Goal: Transaction & Acquisition: Subscribe to service/newsletter

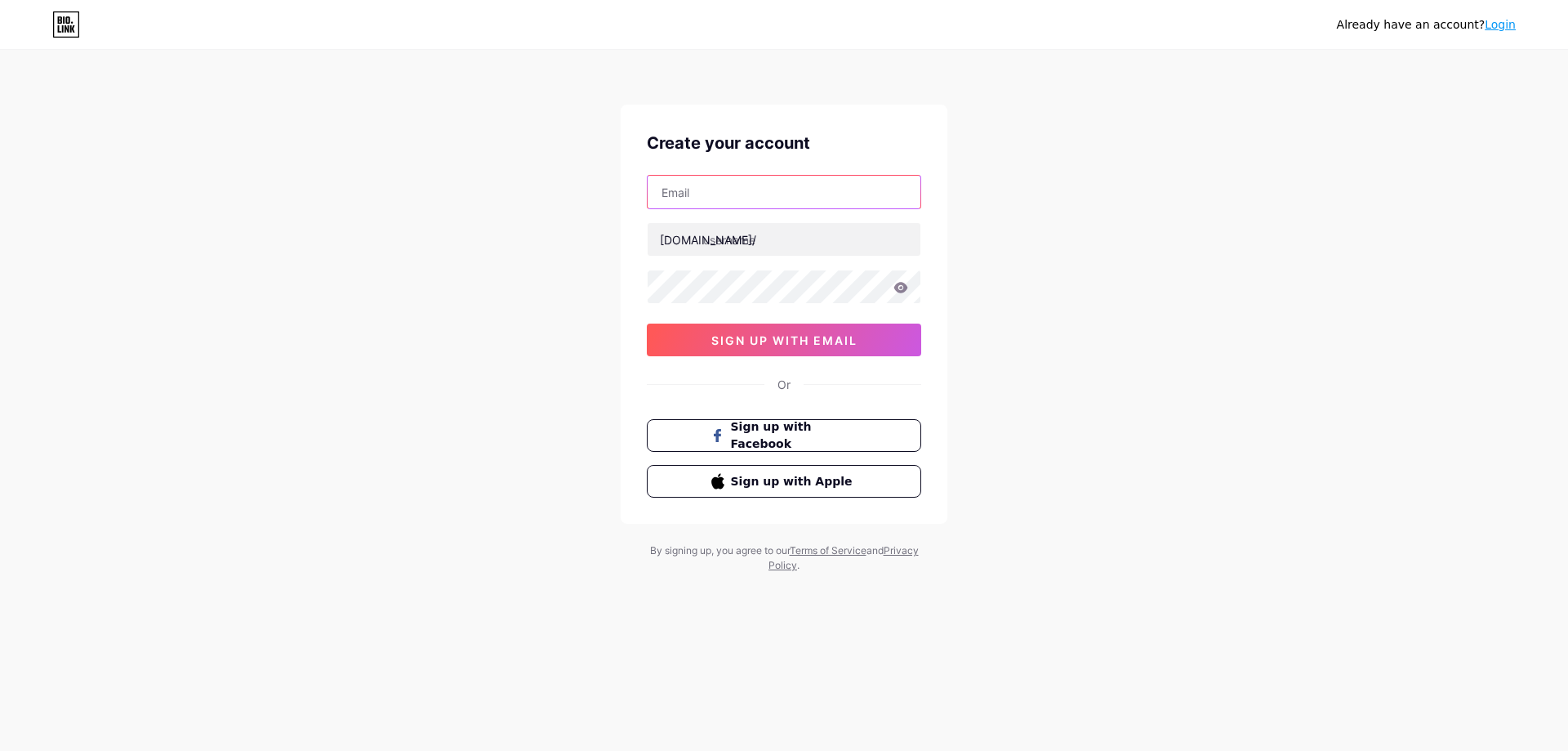
click at [702, 199] on input "text" at bounding box center [783, 192] width 273 height 32
click at [736, 188] on input "text" at bounding box center [783, 192] width 273 height 32
paste input "[EMAIL_ADDRESS][DOMAIN_NAME]"
type input "[EMAIL_ADDRESS][DOMAIN_NAME]"
click at [756, 242] on input "text" at bounding box center [783, 239] width 273 height 32
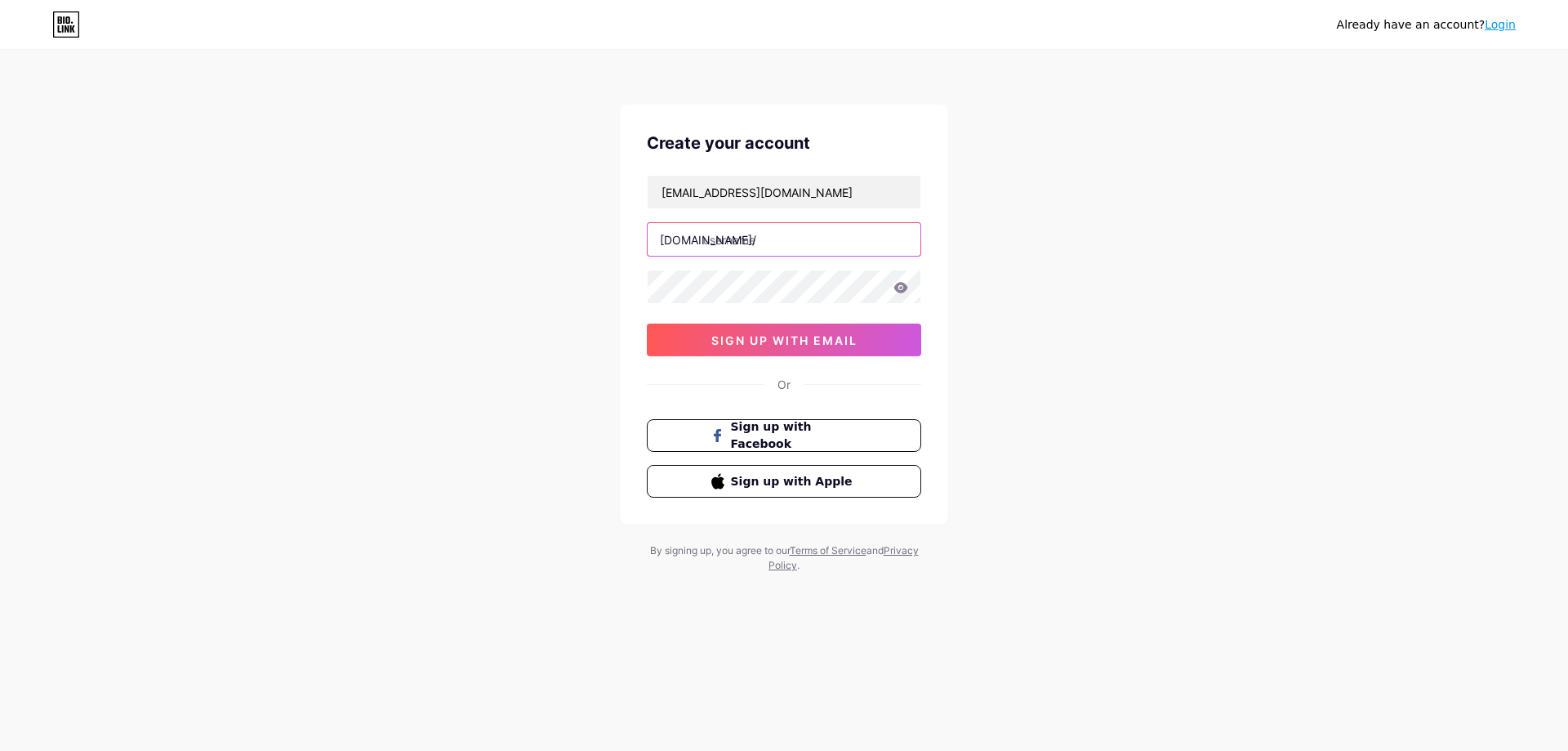
paste input "duyhipp0109"
type input "duyhipp0109"
click at [905, 287] on icon at bounding box center [901, 287] width 14 height 11
click at [902, 286] on icon at bounding box center [900, 287] width 15 height 12
click at [803, 342] on span "sign up with email" at bounding box center [784, 340] width 147 height 14
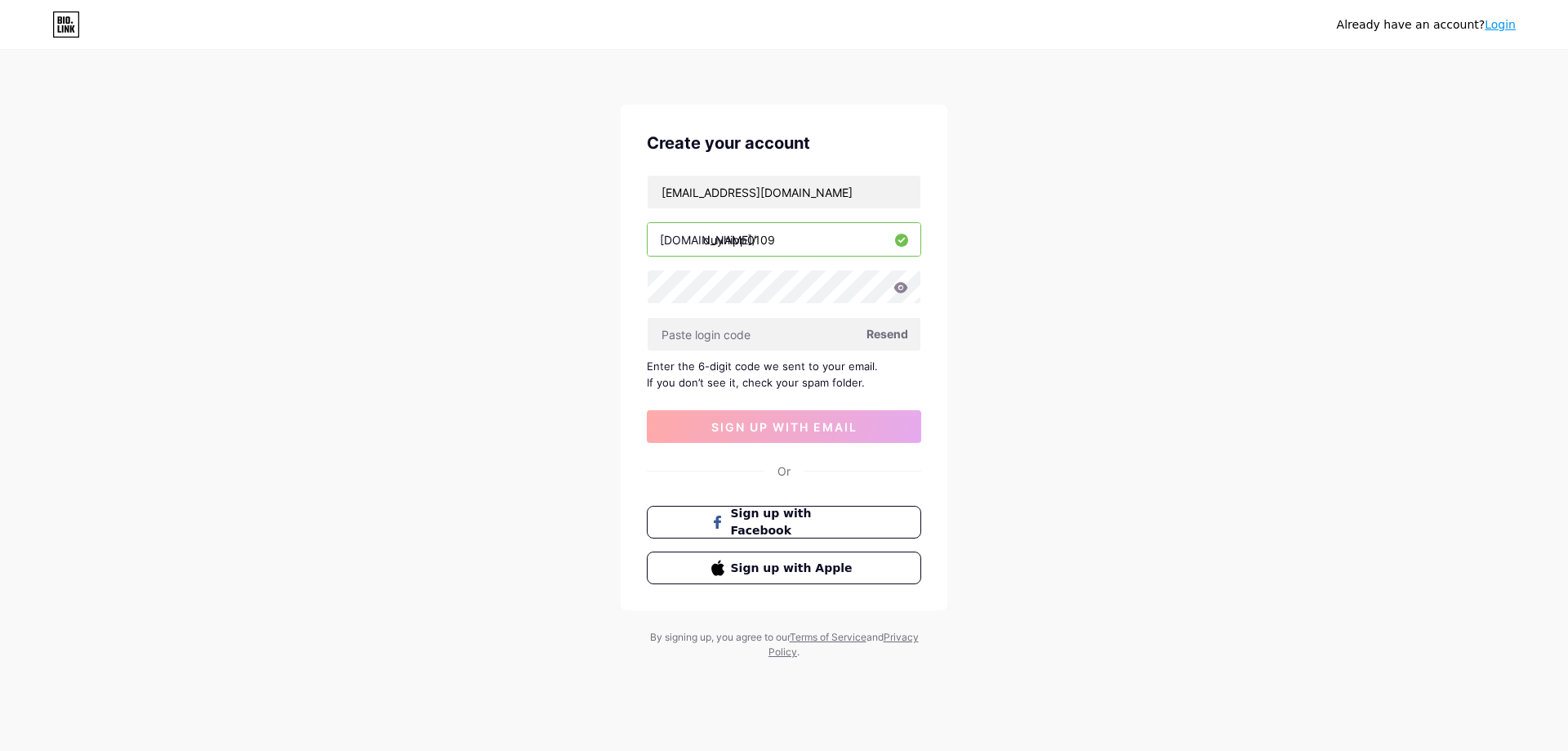
drag, startPoint x: 647, startPoint y: 365, endPoint x: 861, endPoint y: 379, distance: 214.5
click at [861, 379] on div "Enter the 6-digit code we sent to your email. If you don’t see it, check your s…" at bounding box center [783, 374] width 275 height 32
click at [714, 332] on input "text" at bounding box center [783, 333] width 273 height 32
click at [825, 196] on input "[EMAIL_ADDRESS][DOMAIN_NAME]" at bounding box center [783, 192] width 273 height 32
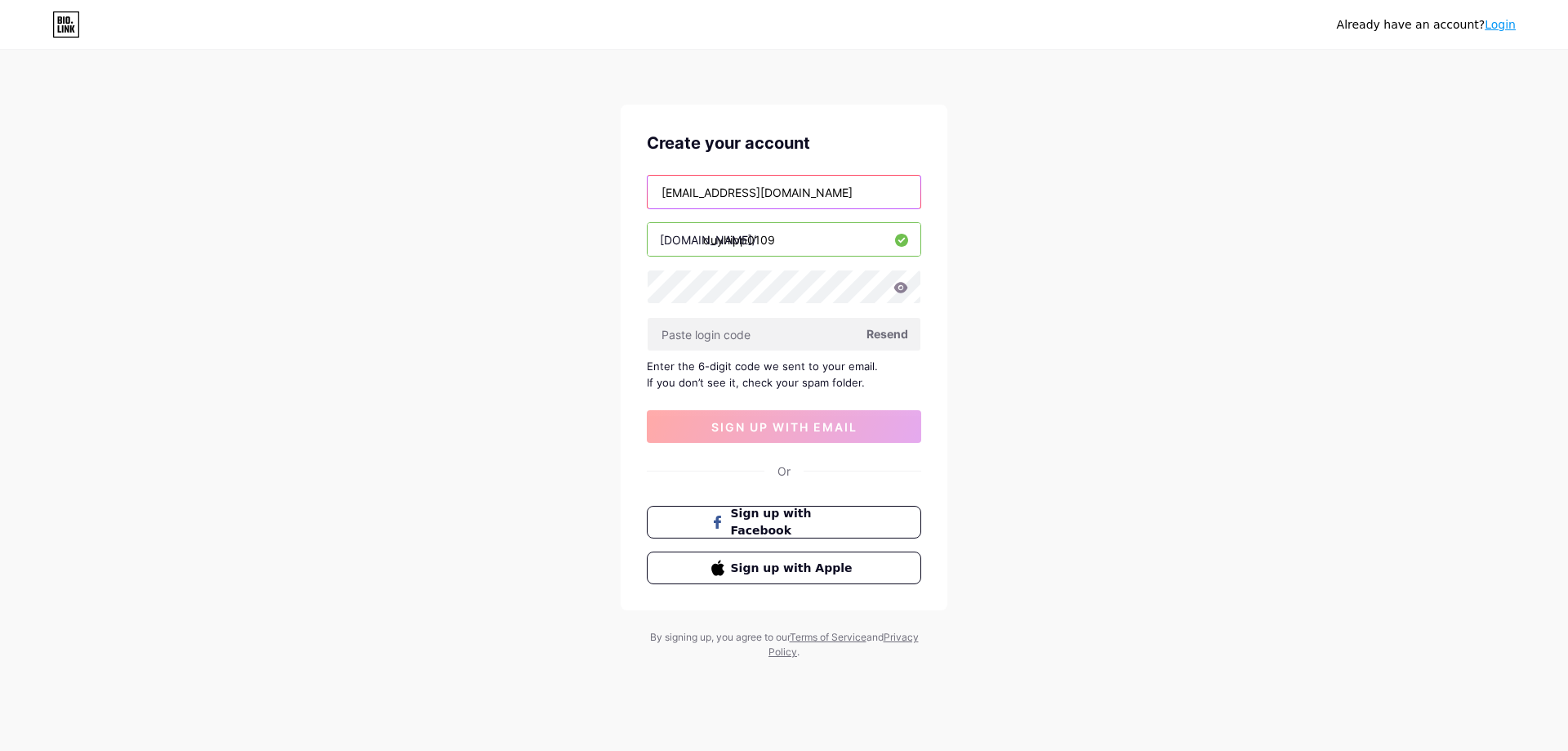
drag, startPoint x: 830, startPoint y: 193, endPoint x: 641, endPoint y: 191, distance: 189.0
click at [641, 191] on div "Create your account [EMAIL_ADDRESS][DOMAIN_NAME] [DOMAIN_NAME]/ duyhipp0109 Res…" at bounding box center [784, 357] width 327 height 506
click at [859, 187] on input "[EMAIL_ADDRESS][DOMAIN_NAME]" at bounding box center [783, 192] width 273 height 32
drag, startPoint x: 647, startPoint y: 362, endPoint x: 876, endPoint y: 380, distance: 229.7
click at [876, 380] on div "Enter the 6-digit code we sent to your email. If you don’t see it, check your s…" at bounding box center [783, 374] width 275 height 32
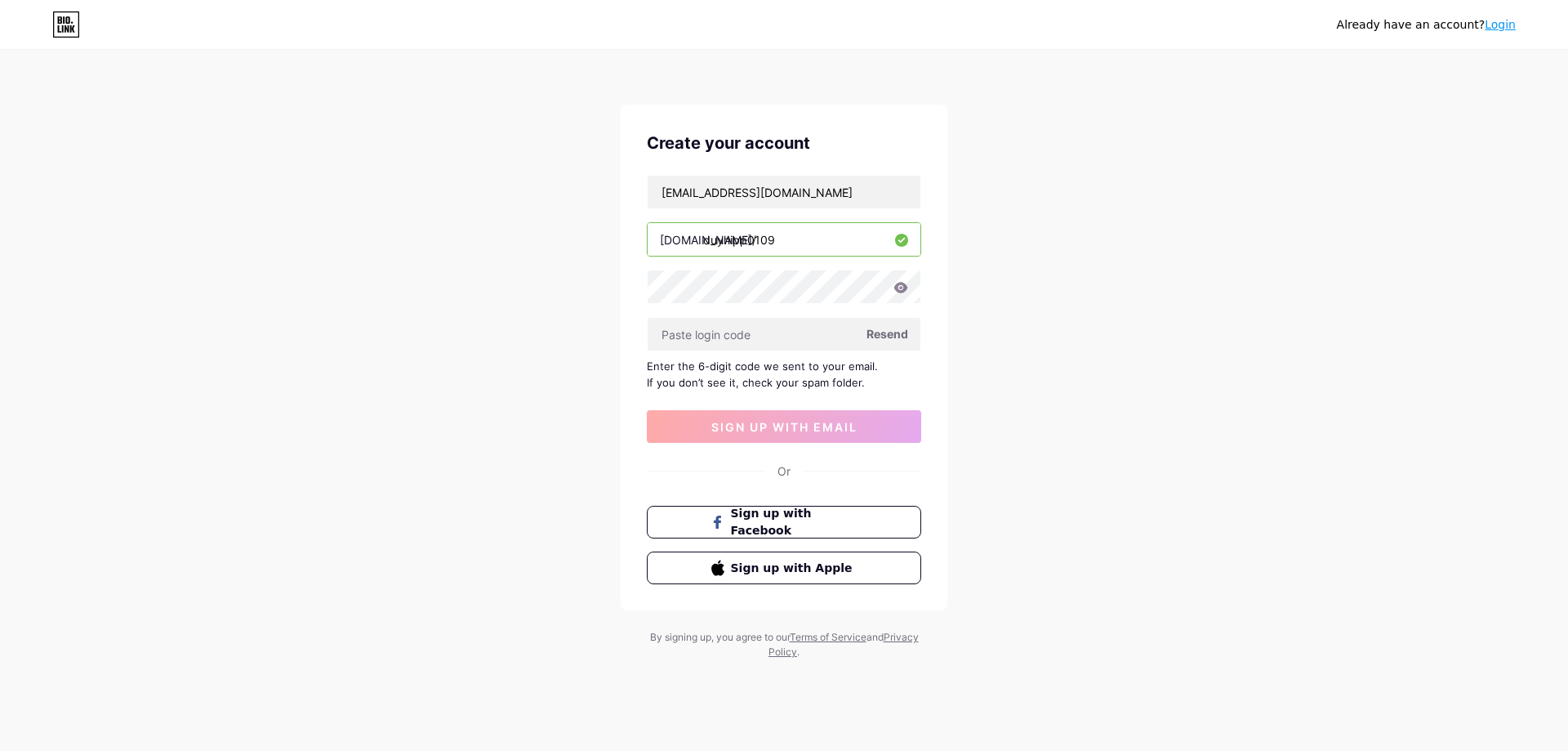
click at [865, 389] on div at bounding box center [865, 389] width 0 height 0
click at [1003, 389] on div "Already have an account? Login Create your account [EMAIL_ADDRESS][DOMAIN_NAME]…" at bounding box center [784, 355] width 1568 height 711
click at [864, 385] on div "Enter the 6-digit code we sent to your email. If you don’t see it, check your s…" at bounding box center [783, 374] width 275 height 32
drag, startPoint x: 859, startPoint y: 383, endPoint x: 636, endPoint y: 364, distance: 223.8
click at [636, 364] on div "Create your account [EMAIL_ADDRESS][DOMAIN_NAME] [DOMAIN_NAME]/ duyhipp0109 Res…" at bounding box center [784, 357] width 327 height 506
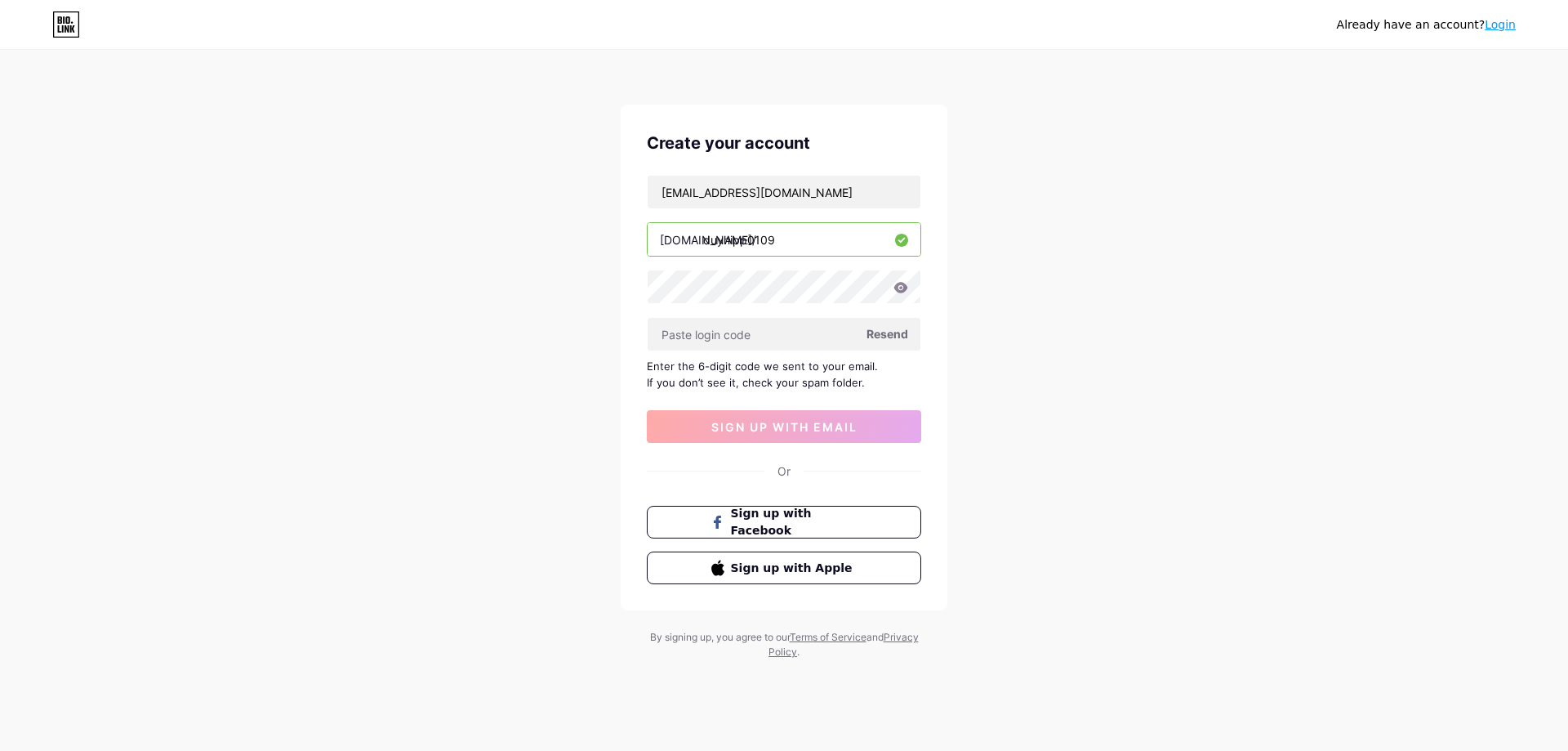
click at [701, 380] on div "Enter the 6-digit code we sent to your email. If you don’t see it, check your s…" at bounding box center [783, 374] width 275 height 32
drag, startPoint x: 663, startPoint y: 364, endPoint x: 870, endPoint y: 387, distance: 208.3
click at [870, 387] on div "Create your account [EMAIL_ADDRESS][DOMAIN_NAME] [DOMAIN_NAME]/ duyhipp0109 Res…" at bounding box center [784, 357] width 327 height 506
click at [889, 386] on div "Enter the 6-digit code we sent to your email. If you don’t see it, check your s…" at bounding box center [783, 374] width 275 height 32
click at [739, 328] on input "text" at bounding box center [783, 333] width 273 height 32
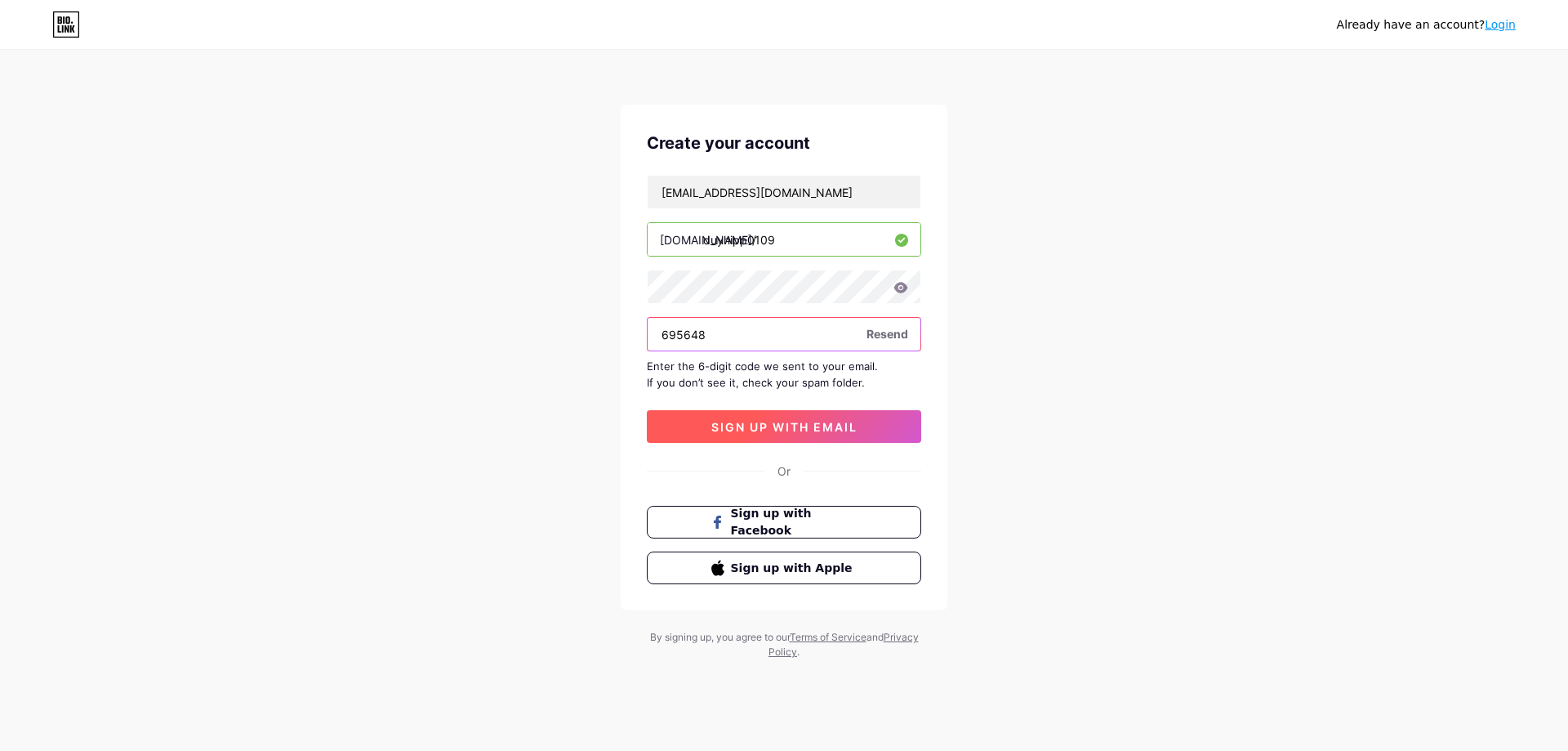
type input "695648"
click at [788, 434] on button "sign up with email" at bounding box center [783, 425] width 275 height 32
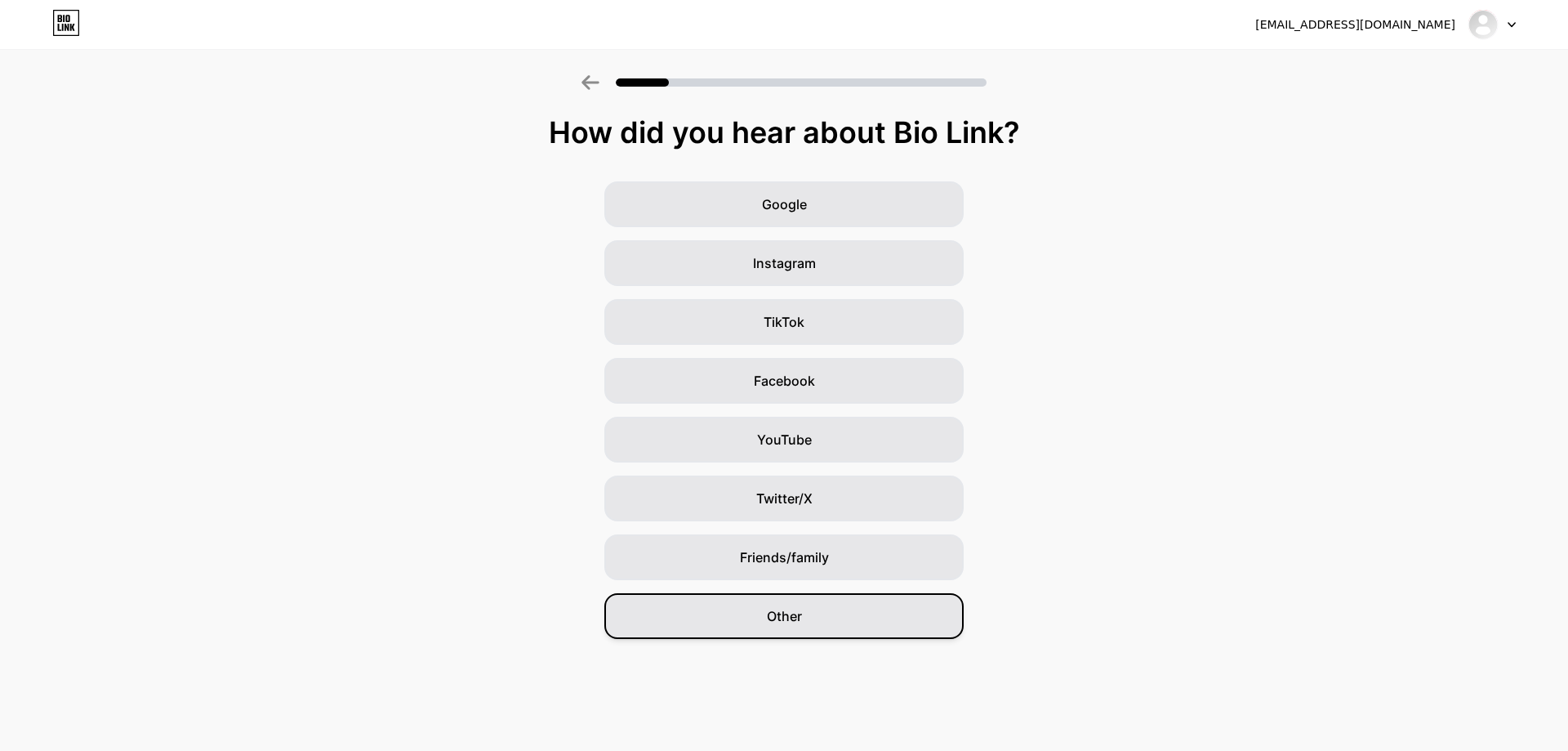
click at [770, 623] on span "Other" at bounding box center [784, 616] width 35 height 20
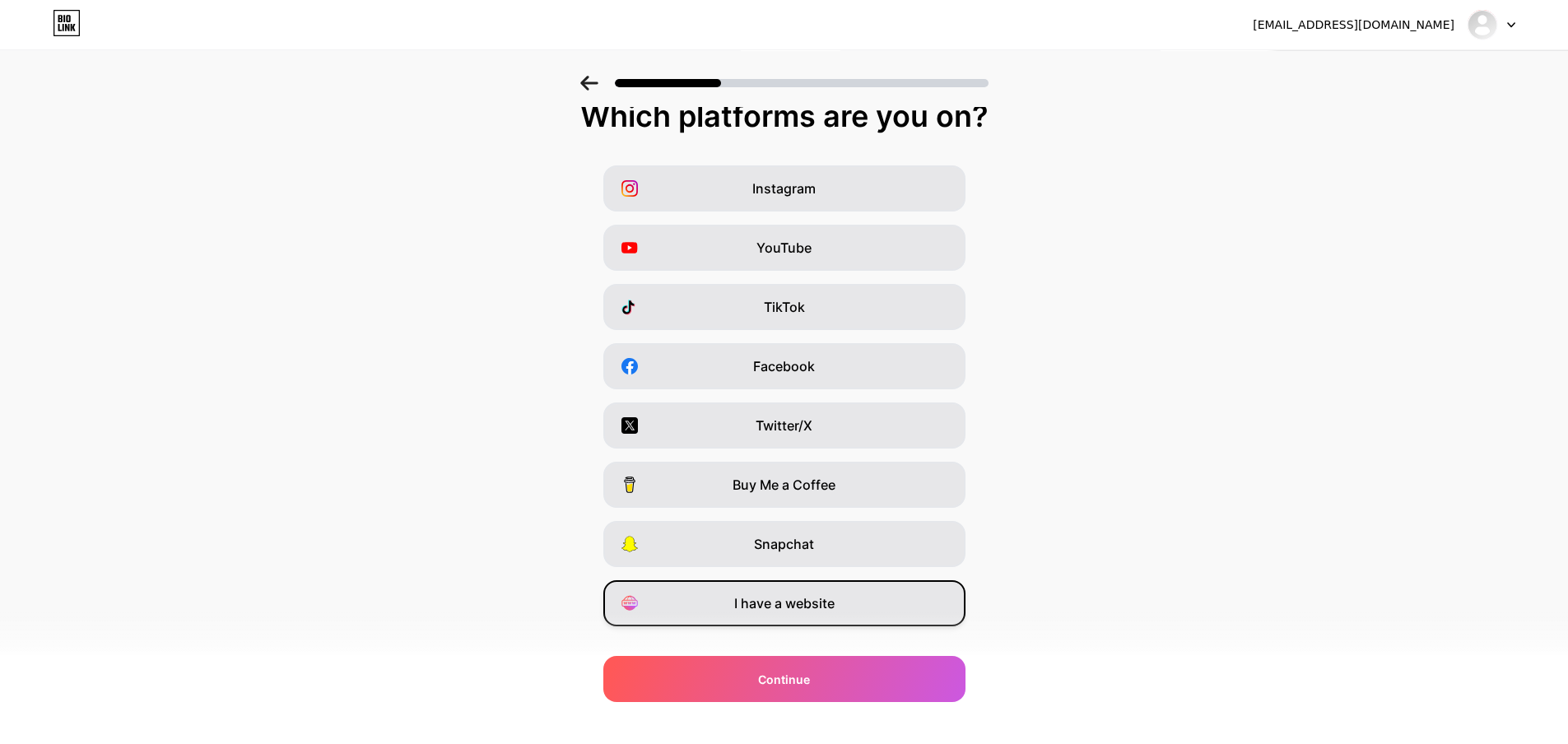
scroll to position [47, 0]
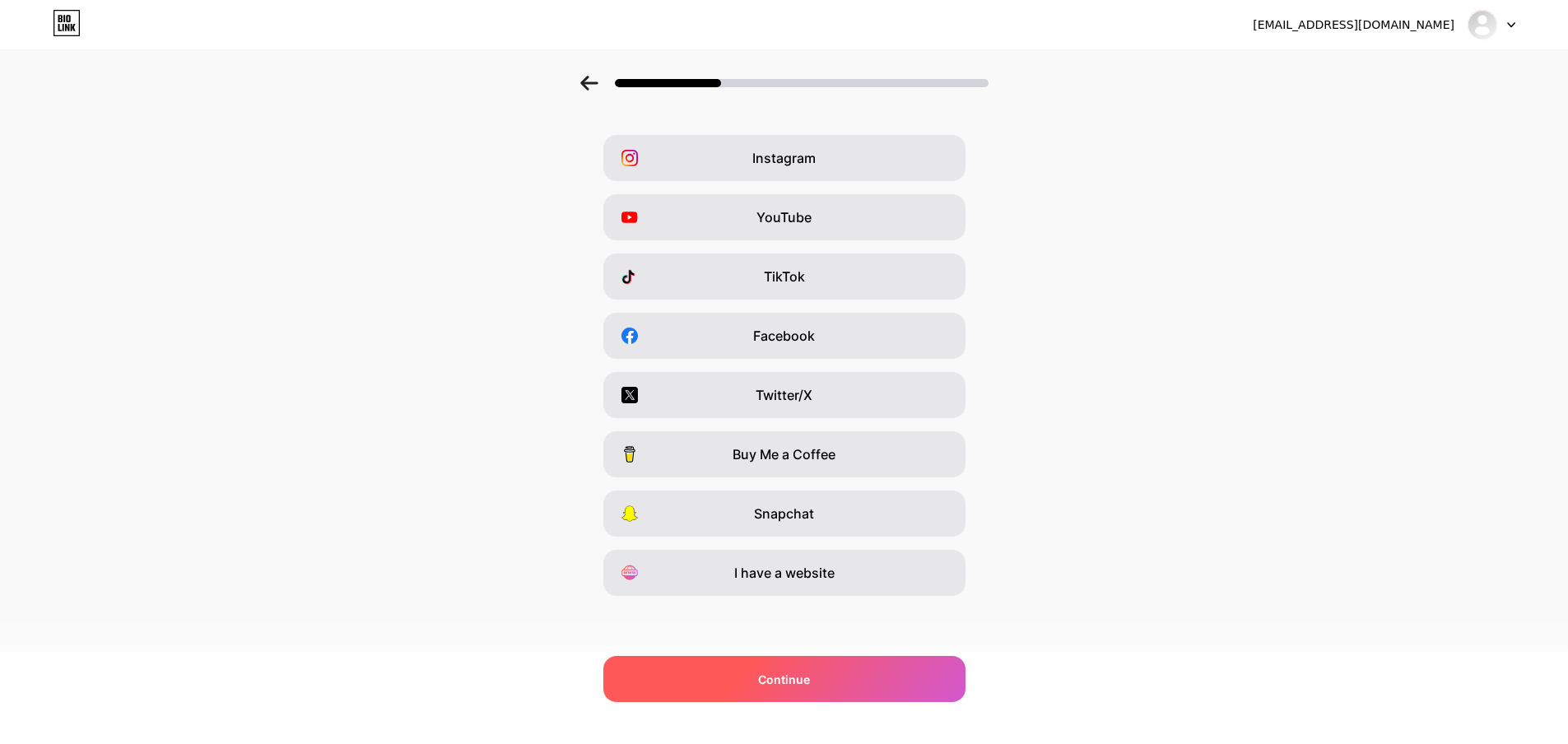
click at [785, 672] on span "Continue" at bounding box center [784, 680] width 52 height 18
click at [776, 684] on span "Continue" at bounding box center [784, 680] width 52 height 18
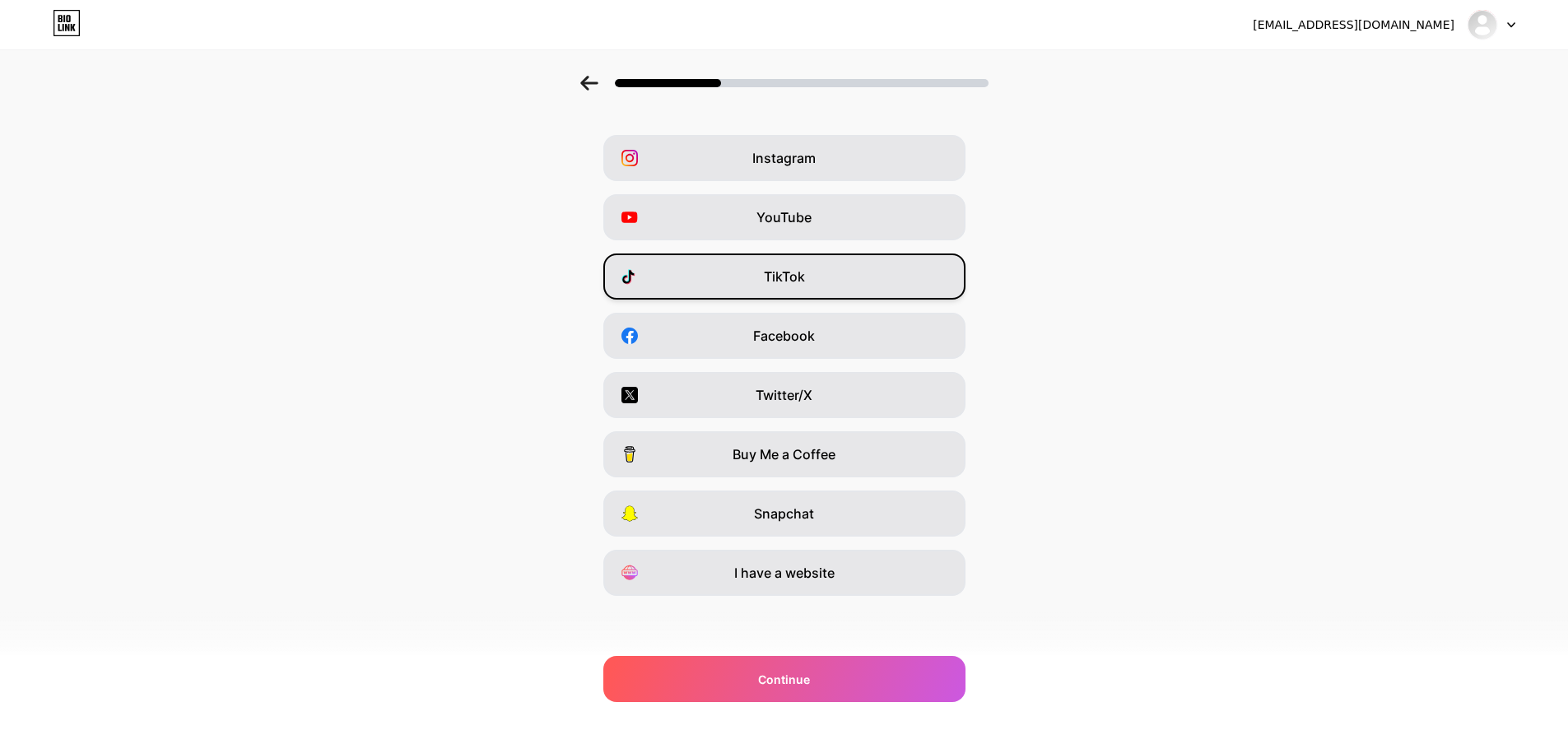
click at [776, 277] on span "TikTok" at bounding box center [784, 277] width 41 height 20
click at [802, 278] on span "TikTok" at bounding box center [784, 277] width 41 height 20
click at [803, 282] on span "TikTok" at bounding box center [784, 277] width 41 height 20
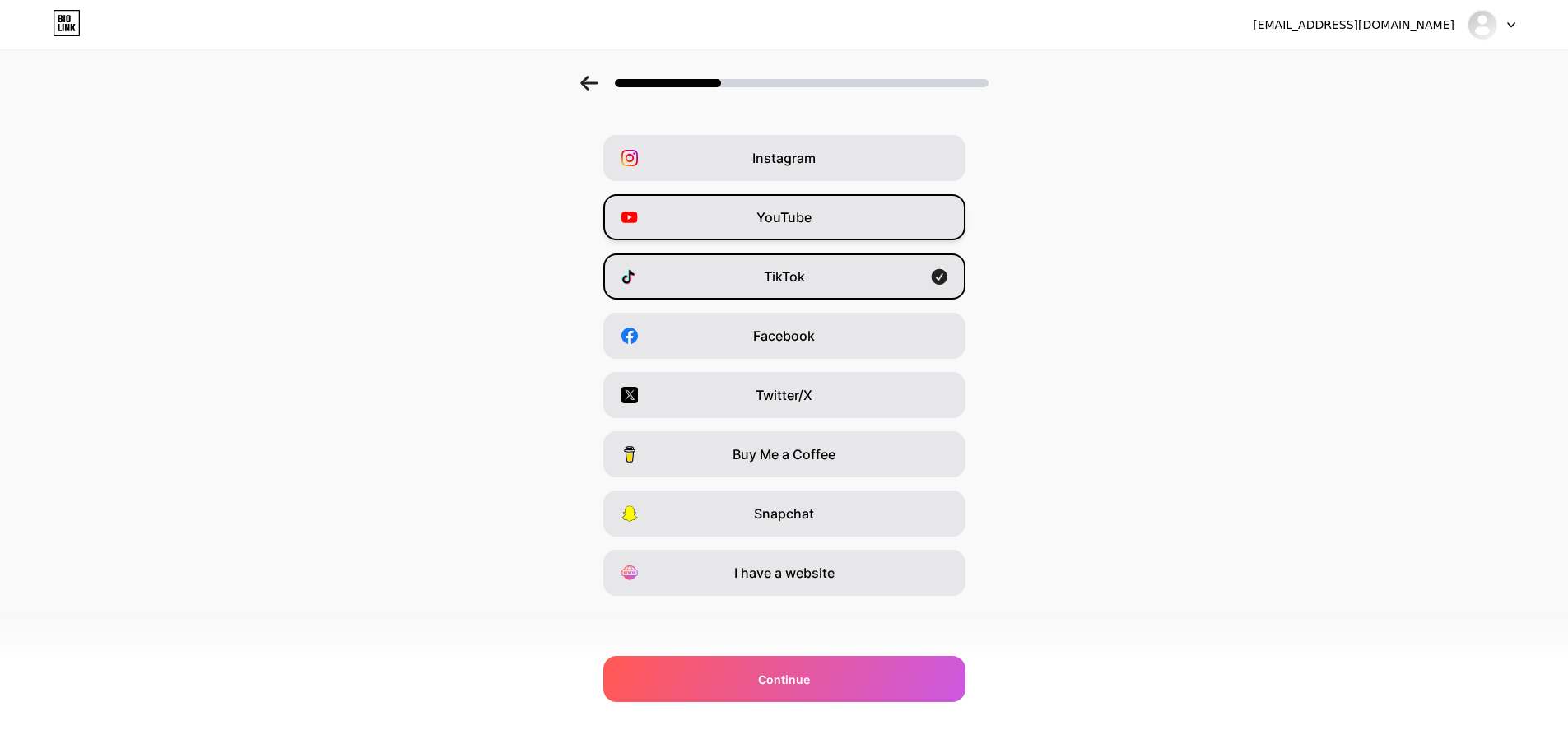
click at [804, 225] on span "YouTube" at bounding box center [784, 217] width 55 height 20
click at [632, 458] on icon at bounding box center [630, 457] width 6 height 8
click at [846, 457] on div "Buy Me a Coffee" at bounding box center [784, 454] width 362 height 46
click at [629, 460] on icon at bounding box center [630, 454] width 17 height 17
click at [836, 463] on span "Buy Me a Coffee" at bounding box center [784, 454] width 102 height 20
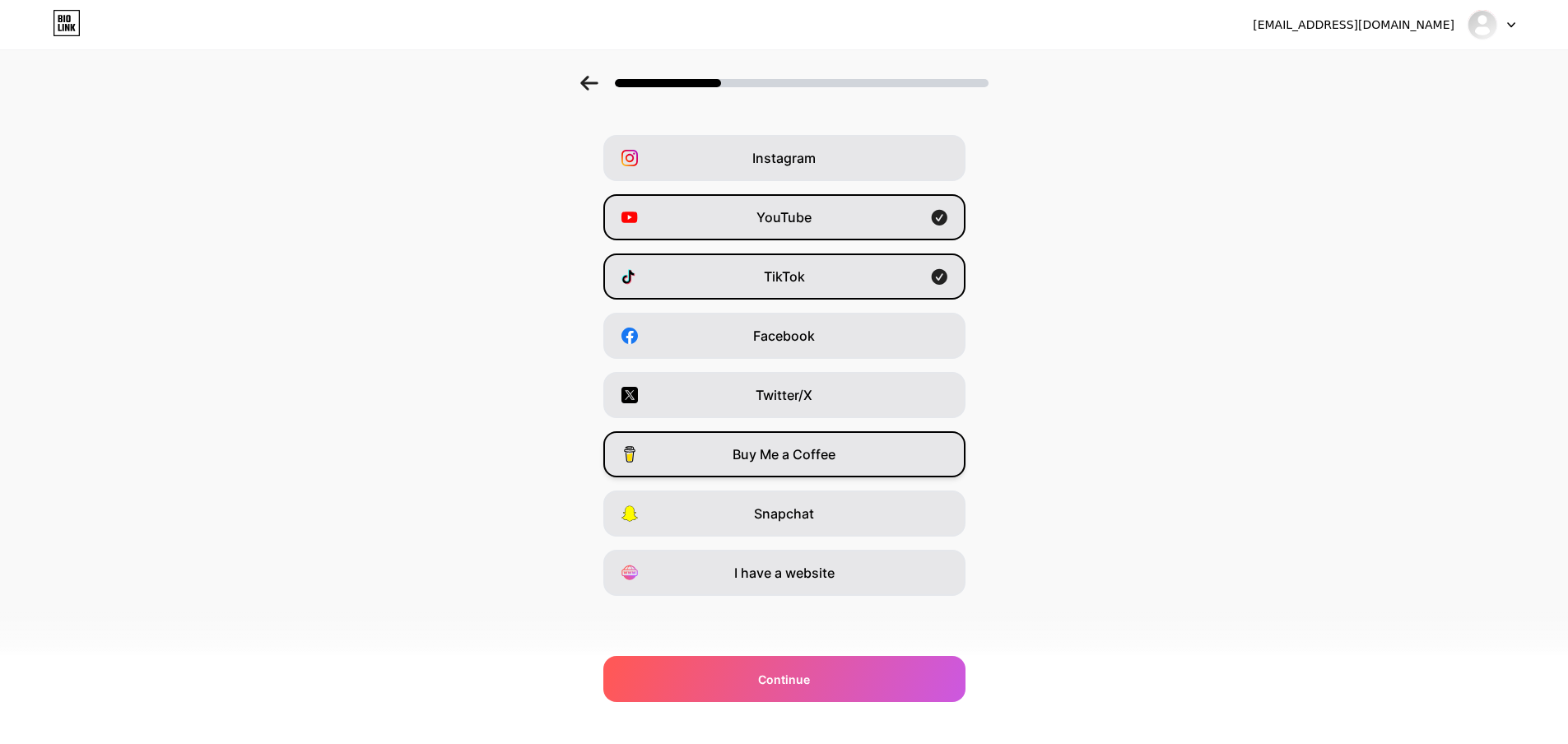
click at [665, 464] on div "Buy Me a Coffee" at bounding box center [784, 454] width 362 height 46
click at [820, 453] on span "Buy Me a Coffee" at bounding box center [784, 454] width 102 height 20
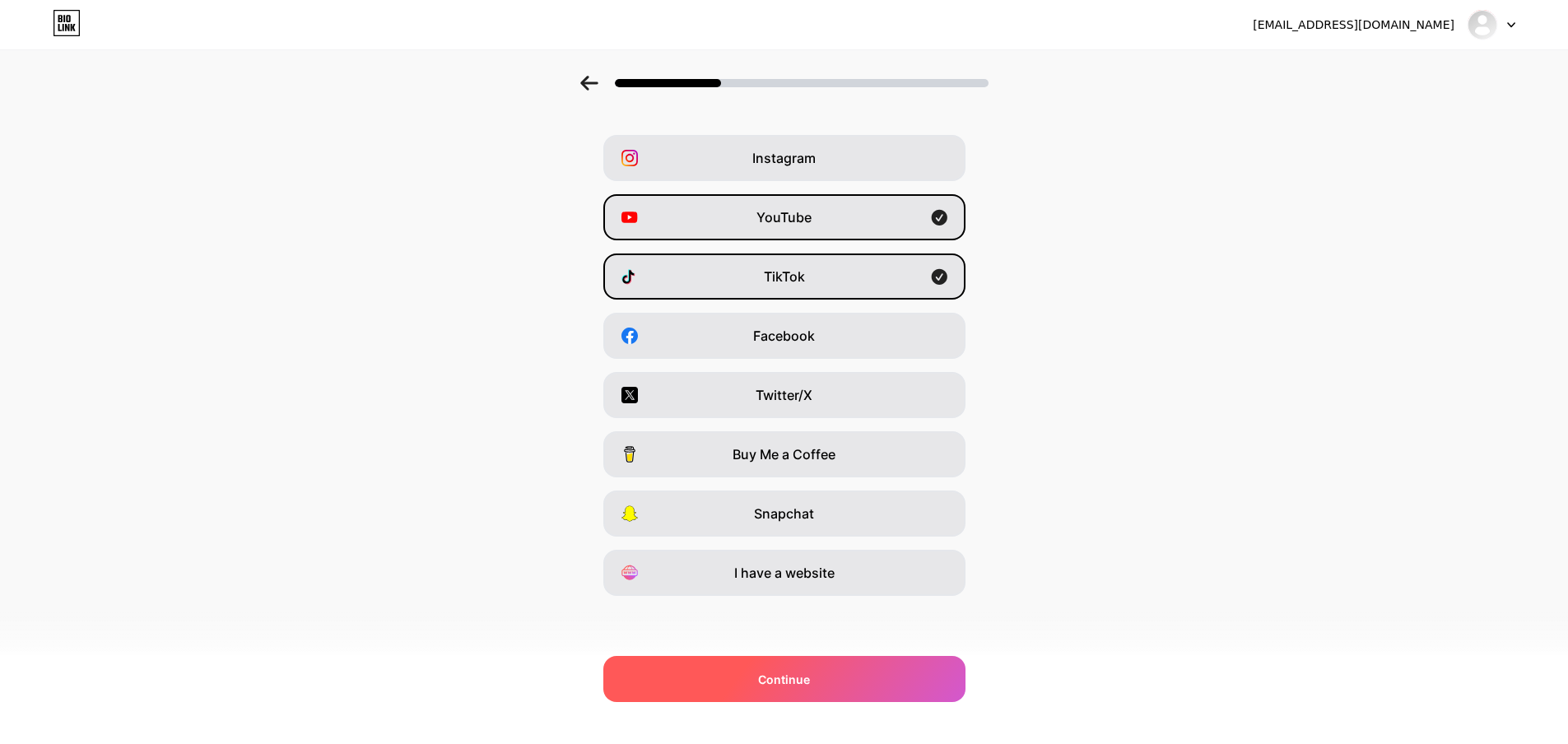
click at [802, 685] on span "Continue" at bounding box center [784, 680] width 52 height 18
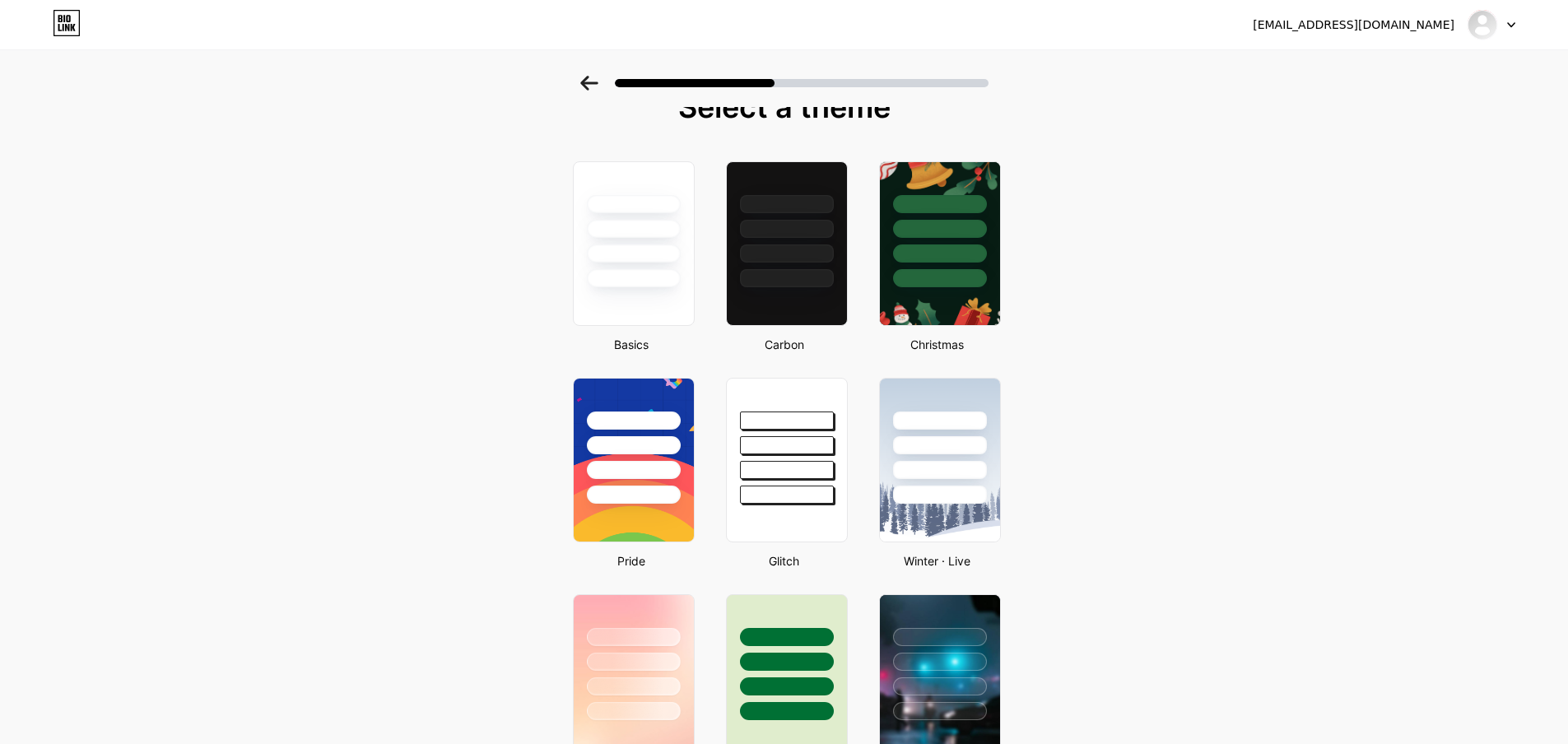
scroll to position [83, 0]
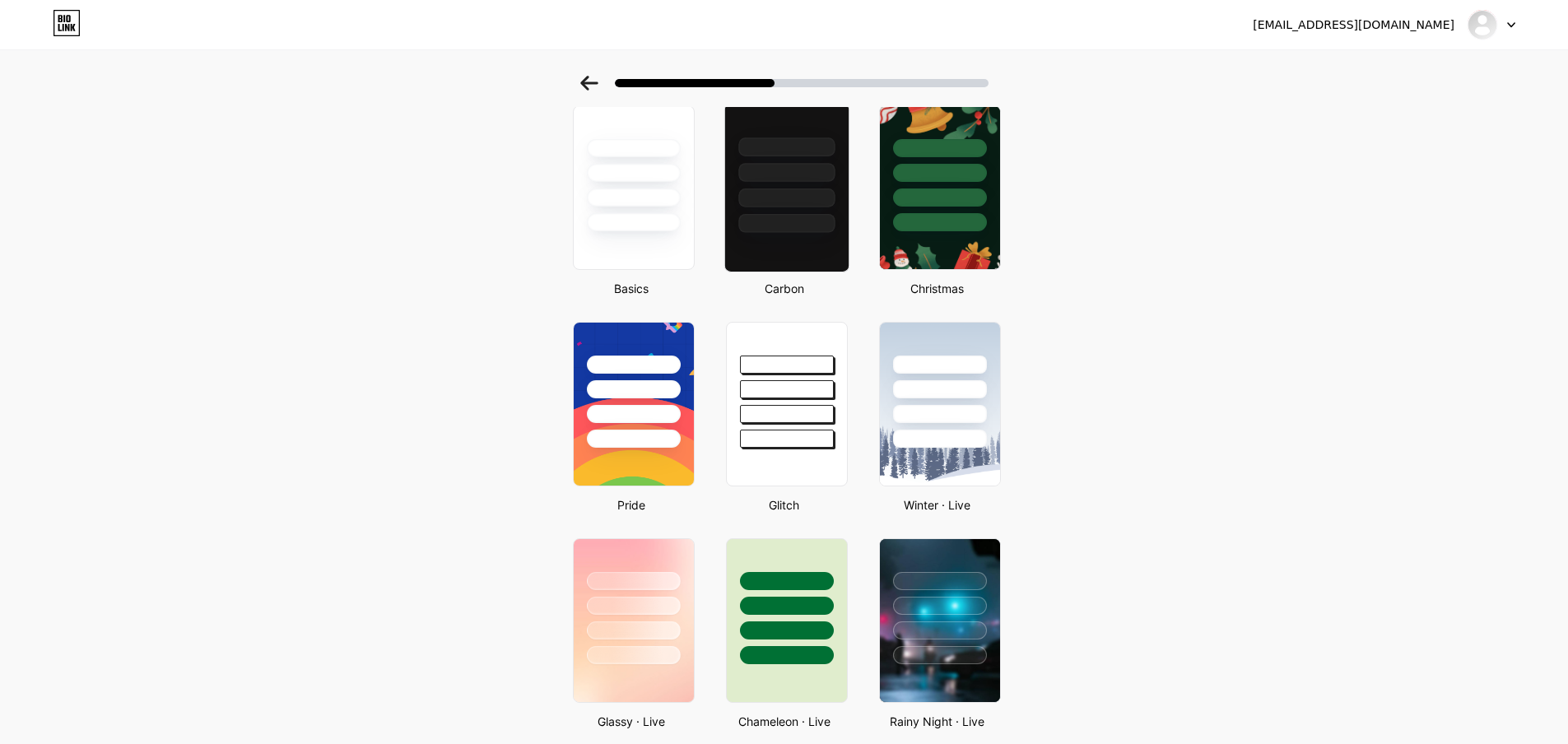
click at [789, 236] on div at bounding box center [785, 187] width 125 height 169
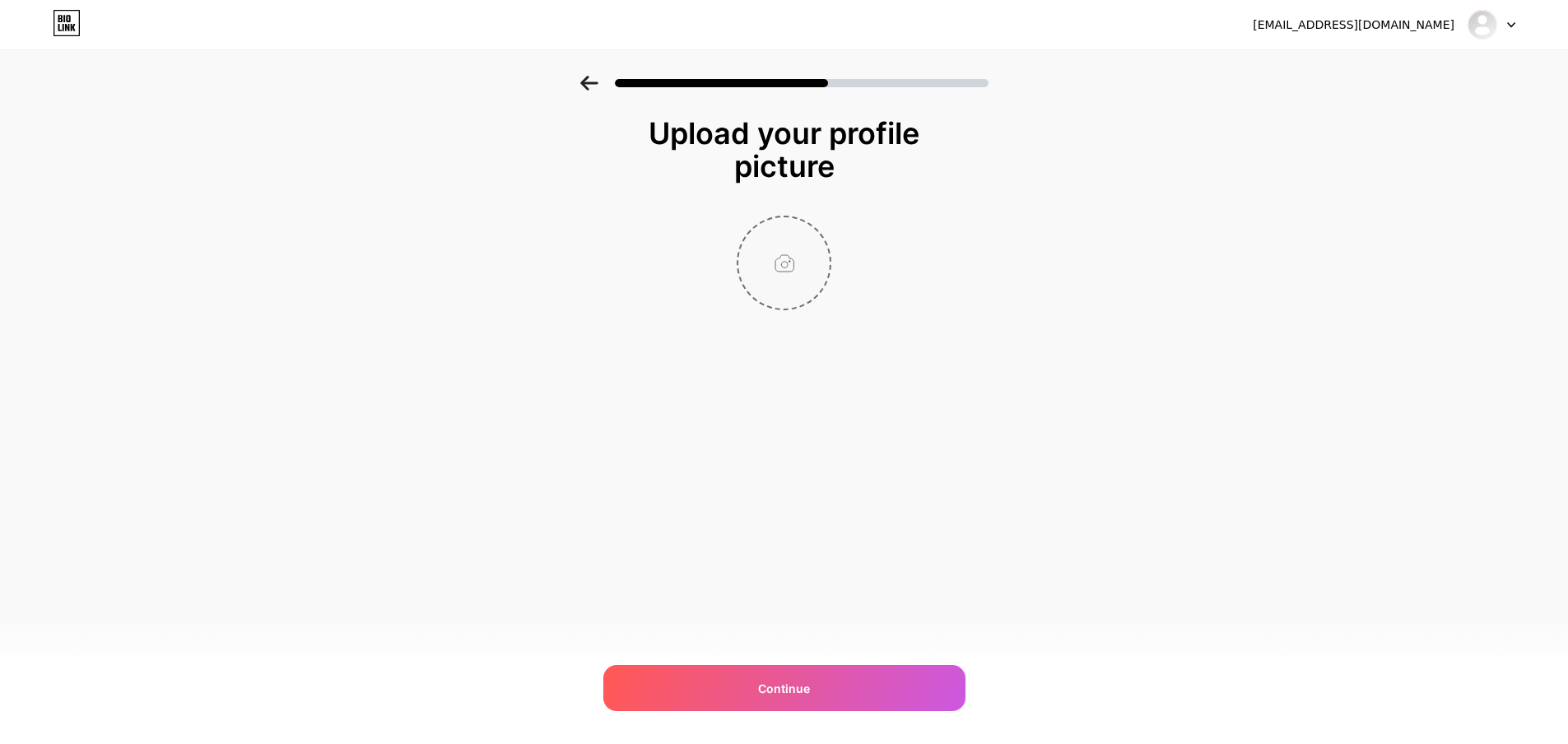
scroll to position [0, 0]
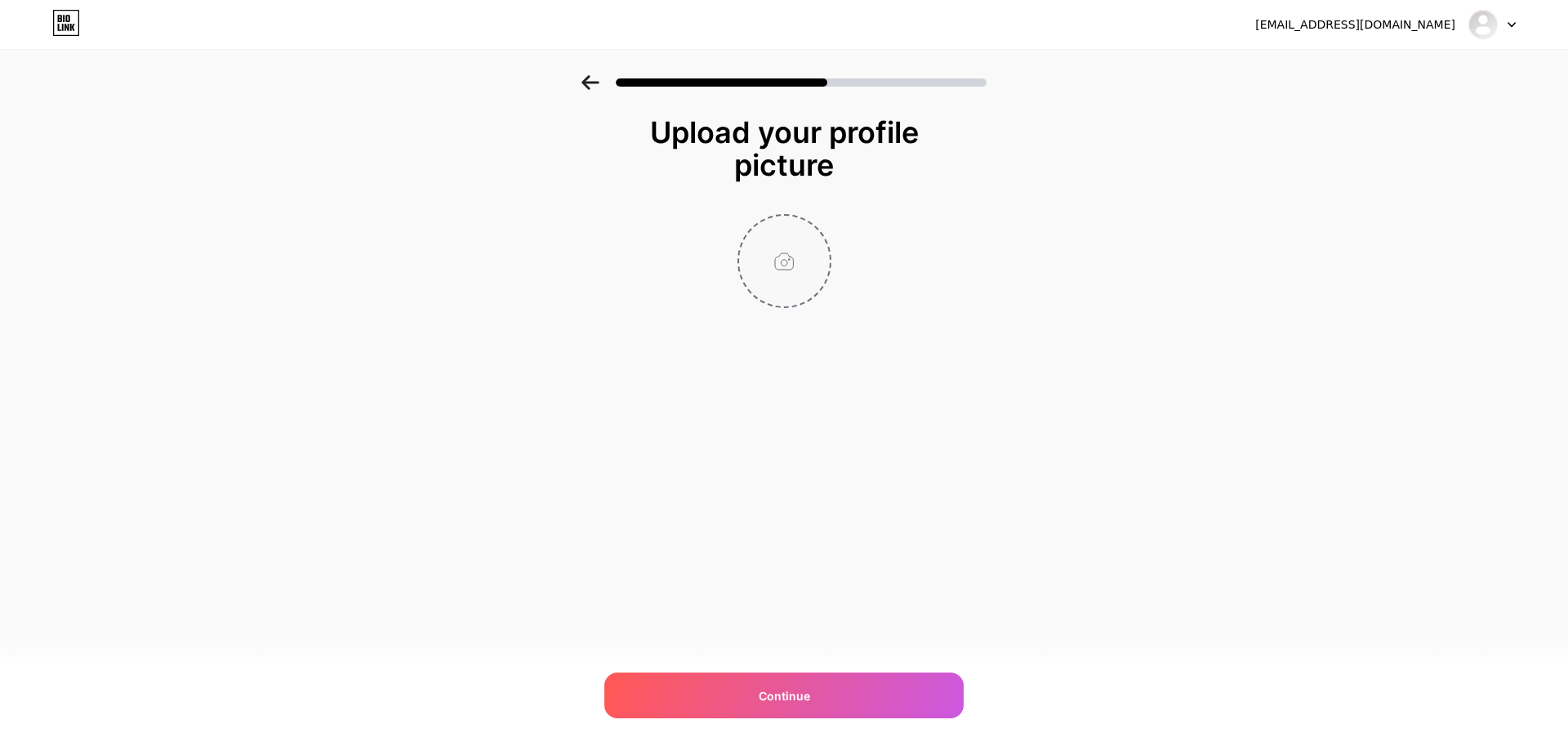
click at [792, 280] on input "file" at bounding box center [784, 260] width 91 height 91
click at [783, 262] on input "file" at bounding box center [784, 260] width 91 height 91
type input "C:\fakepath\aifaceswap-6fbaaf97a1523d5be033692ae237f9de.jpg"
drag, startPoint x: 793, startPoint y: 434, endPoint x: 759, endPoint y: 617, distance: 186.1
click at [794, 437] on div "[EMAIL_ADDRESS][DOMAIN_NAME] Logout Link Copied Upload your profile picture Con…" at bounding box center [784, 376] width 1568 height 751
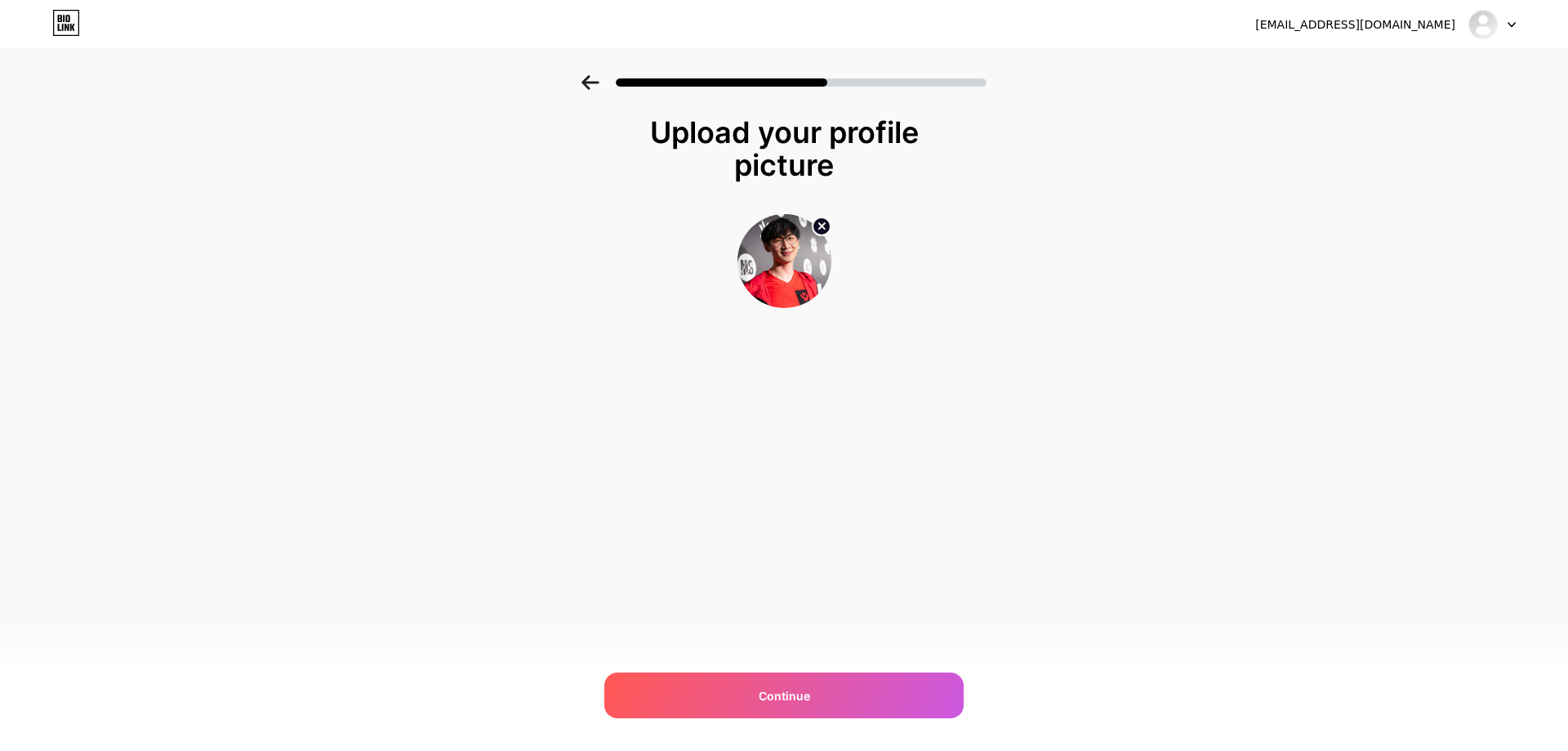
click at [760, 631] on div "[EMAIL_ADDRESS][DOMAIN_NAME] Logout Link Copied Upload your profile picture Con…" at bounding box center [784, 376] width 1568 height 751
click at [770, 699] on span "Continue" at bounding box center [784, 695] width 52 height 18
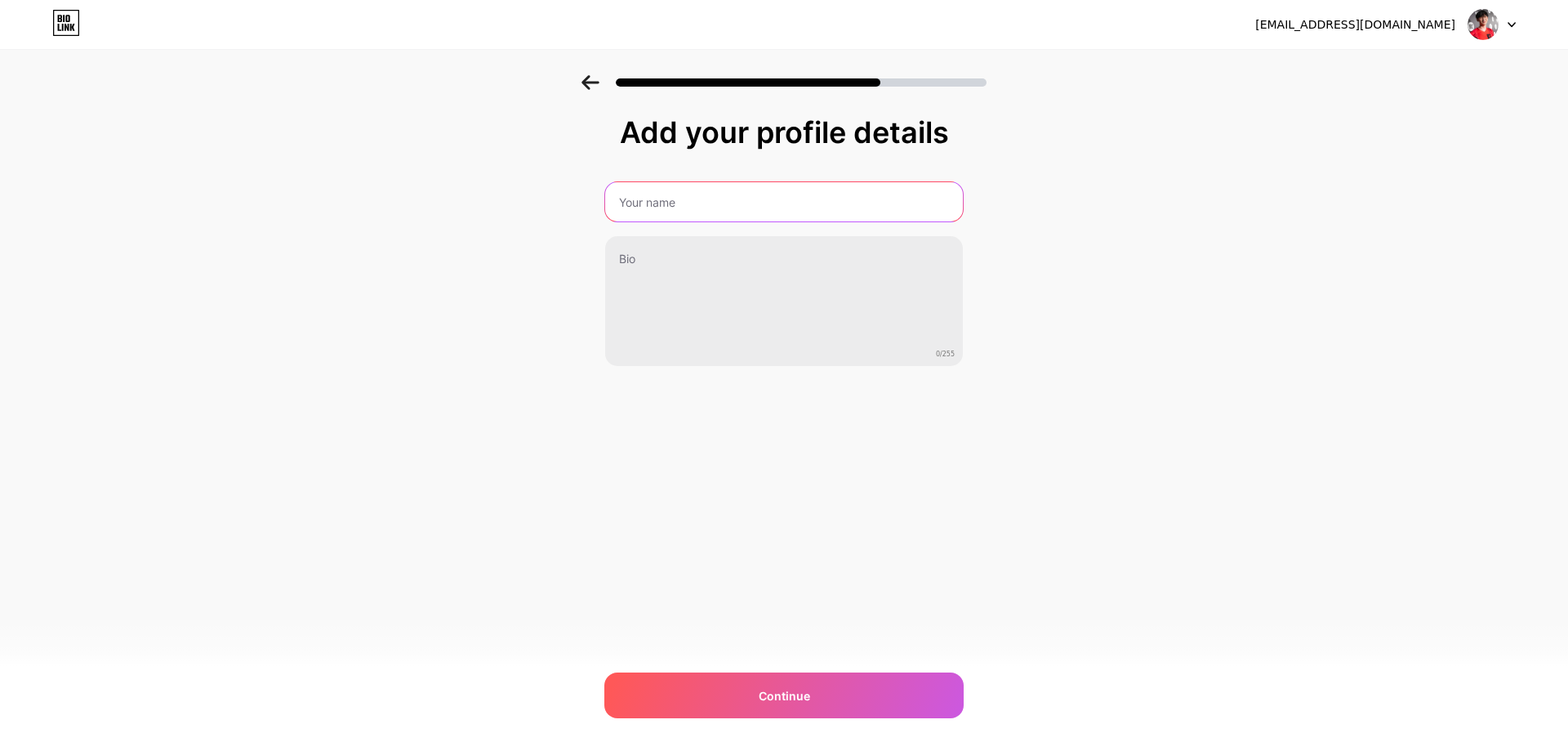
click at [683, 205] on input "text" at bounding box center [784, 201] width 358 height 39
click at [675, 200] on input "text" at bounding box center [783, 201] width 361 height 39
click at [737, 200] on input "text" at bounding box center [783, 201] width 361 height 39
click at [652, 210] on input "text" at bounding box center [783, 201] width 361 height 39
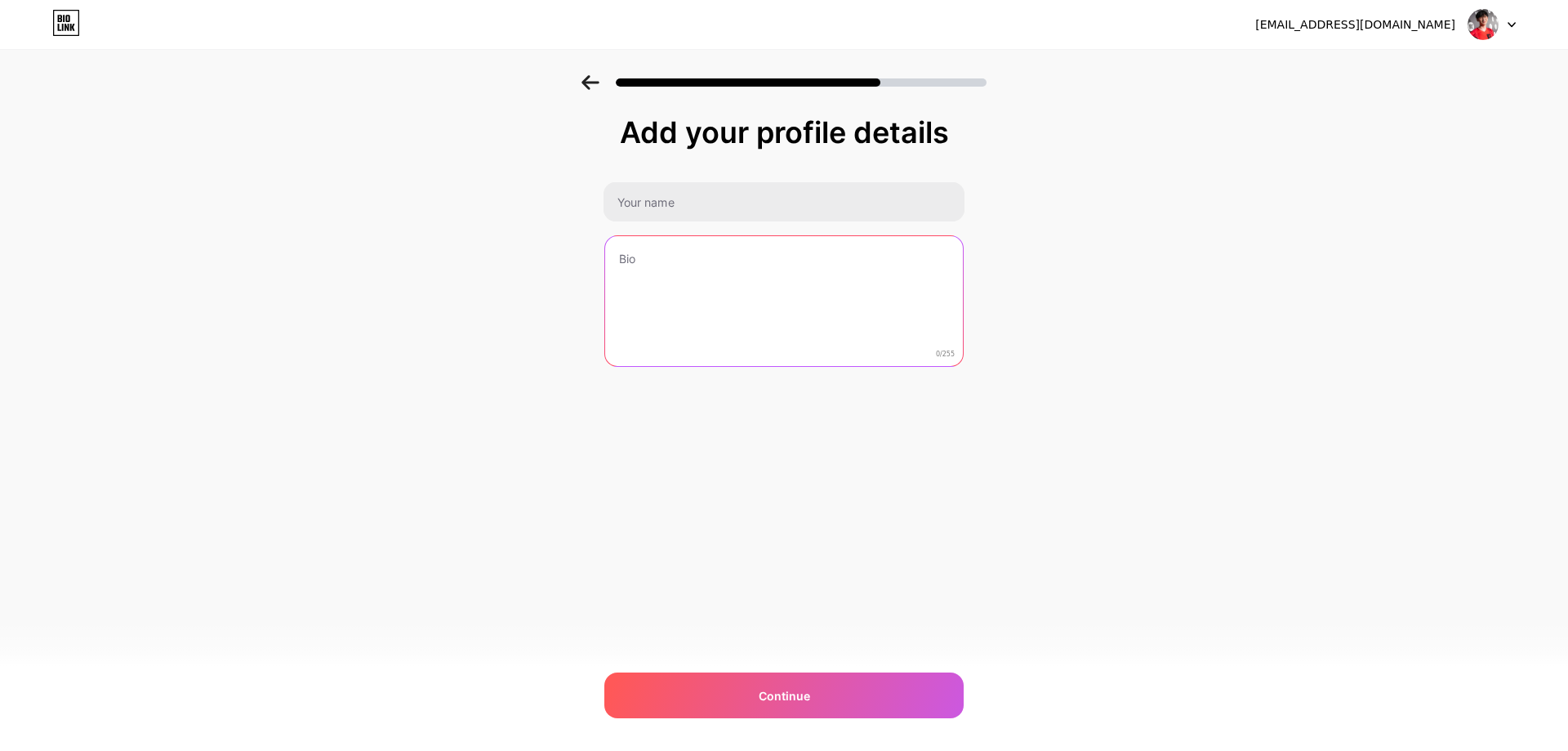
click at [629, 270] on textarea at bounding box center [784, 301] width 358 height 131
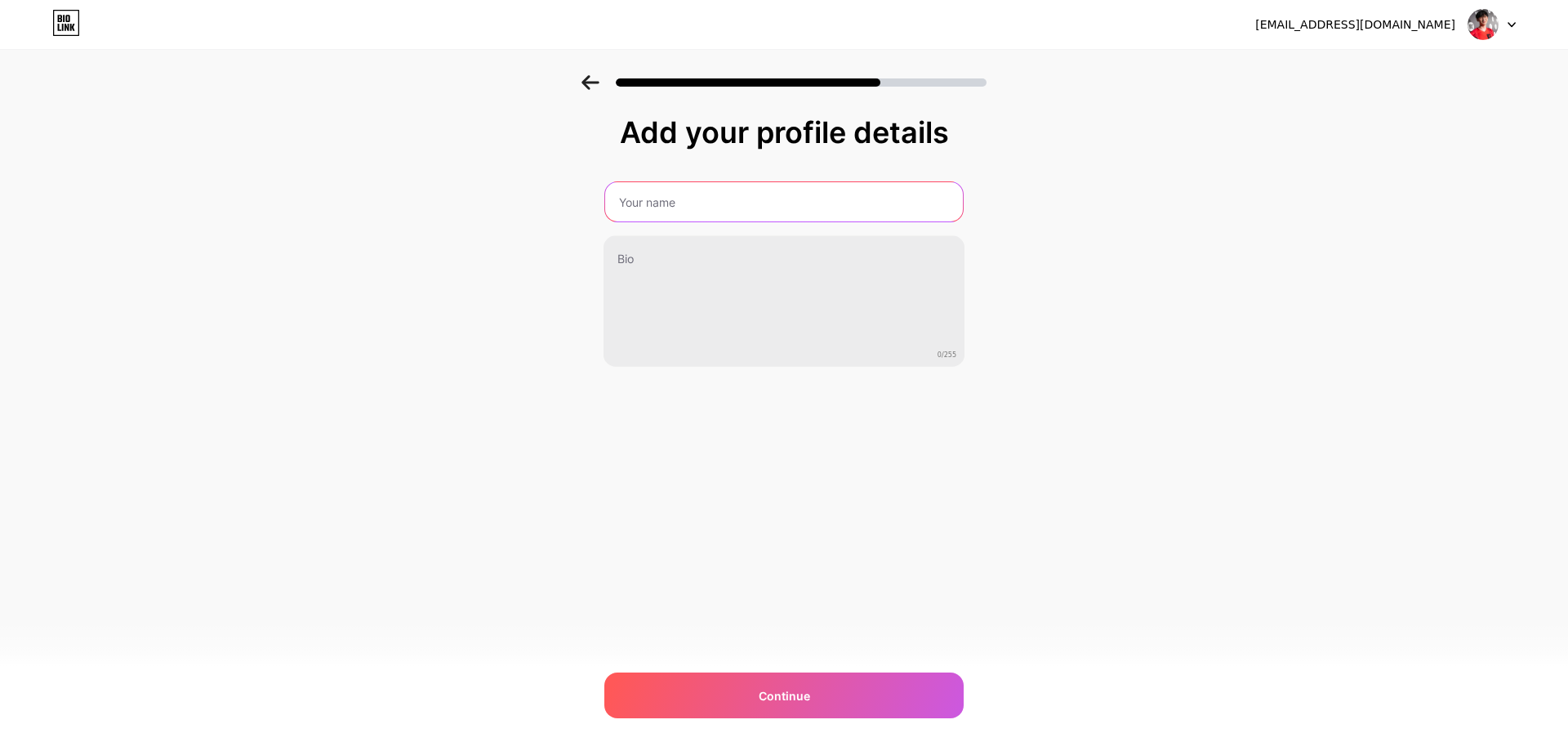
click at [646, 199] on input "text" at bounding box center [784, 201] width 358 height 39
type input "DuyHipp"
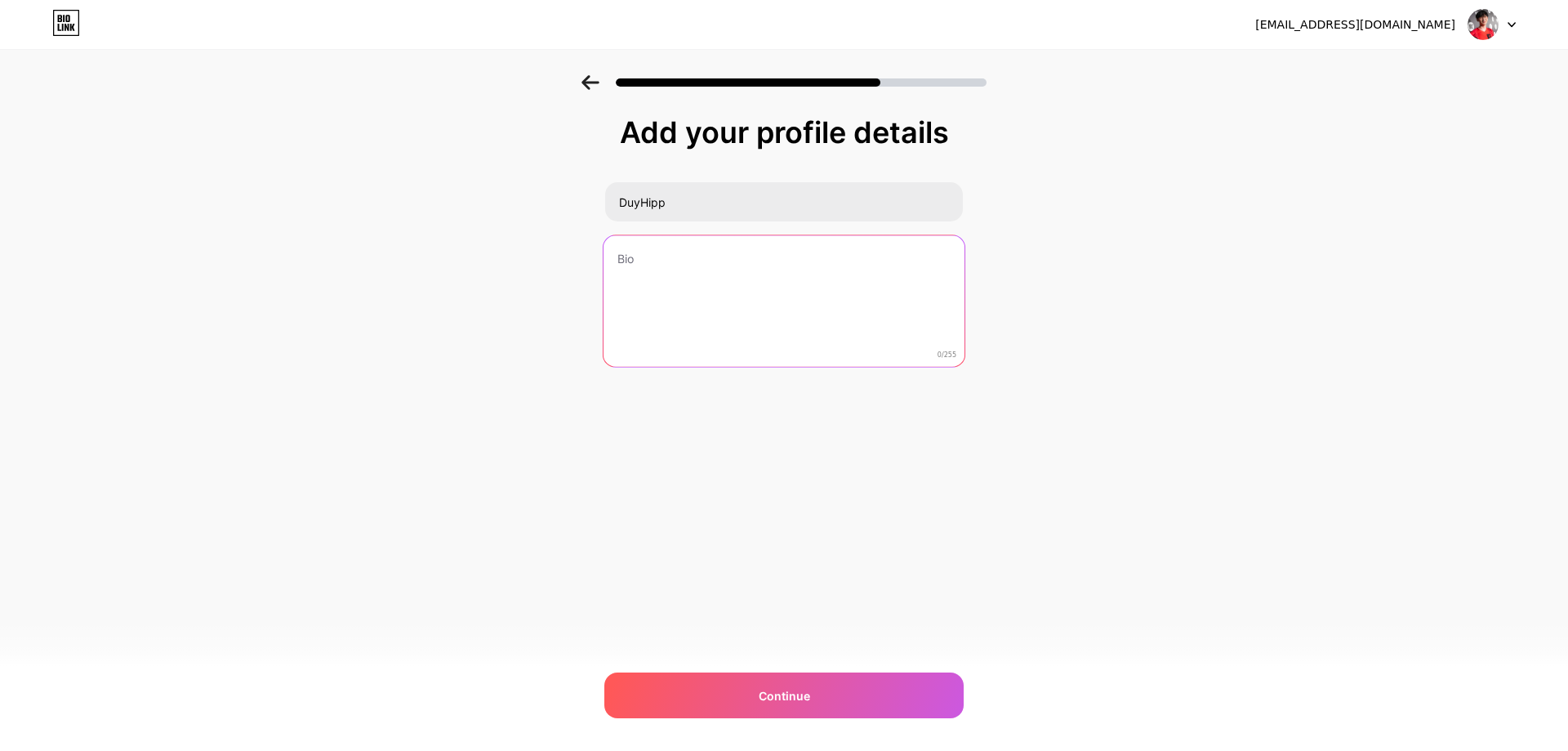
click at [663, 278] on textarea at bounding box center [783, 302] width 361 height 133
click at [675, 282] on textarea at bounding box center [783, 302] width 361 height 133
drag, startPoint x: 652, startPoint y: 266, endPoint x: 828, endPoint y: 319, distance: 183.8
click at [806, 320] on textarea at bounding box center [783, 302] width 361 height 133
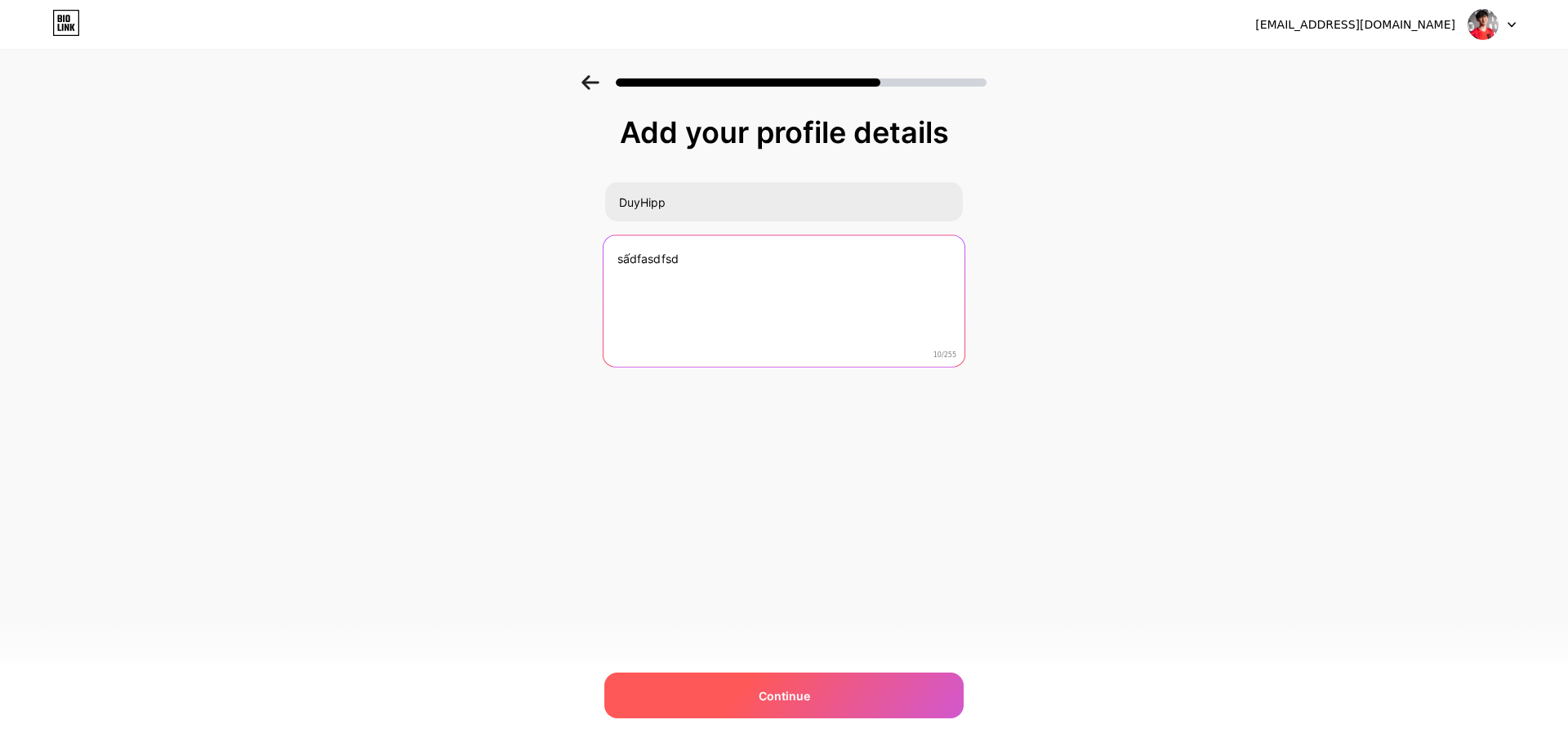
type textarea "sấdfasdfsd"
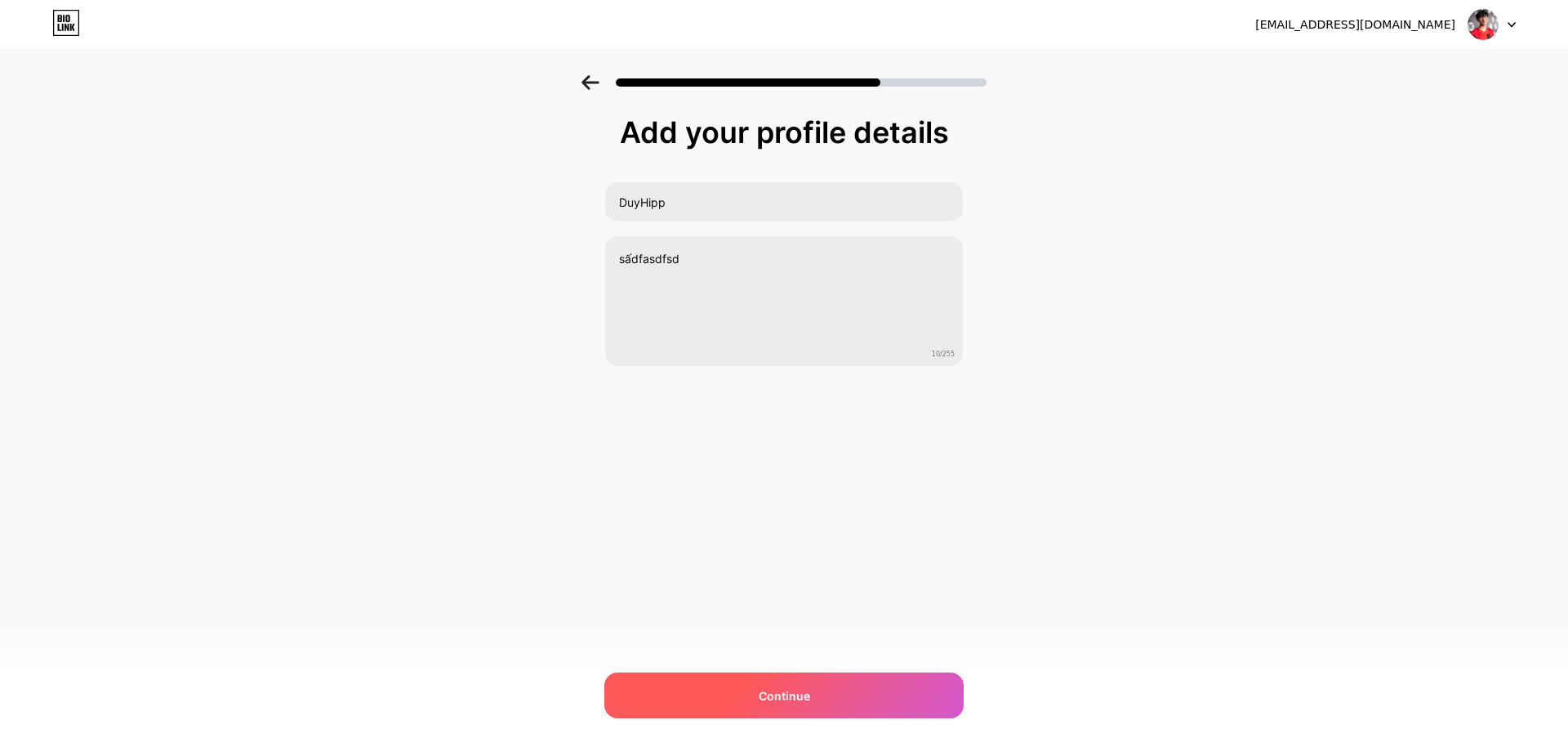
click at [804, 711] on div "Continue" at bounding box center [783, 694] width 359 height 46
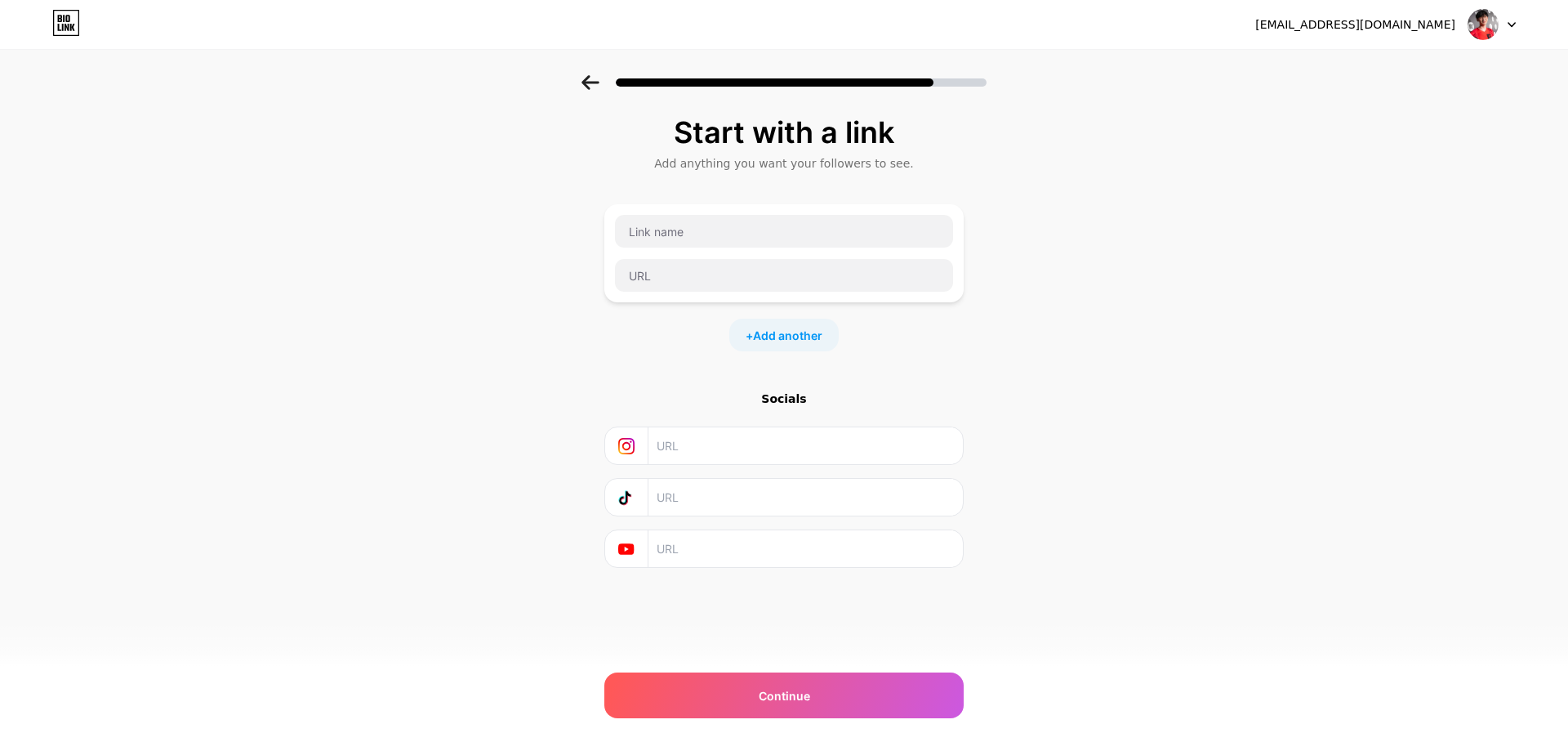
click at [689, 447] on input "text" at bounding box center [805, 446] width 296 height 37
click at [679, 502] on input "text" at bounding box center [805, 497] width 296 height 37
paste input "@duyhipp010901"
type input "@duyhipp010901"
click at [701, 546] on input "text" at bounding box center [805, 549] width 296 height 37
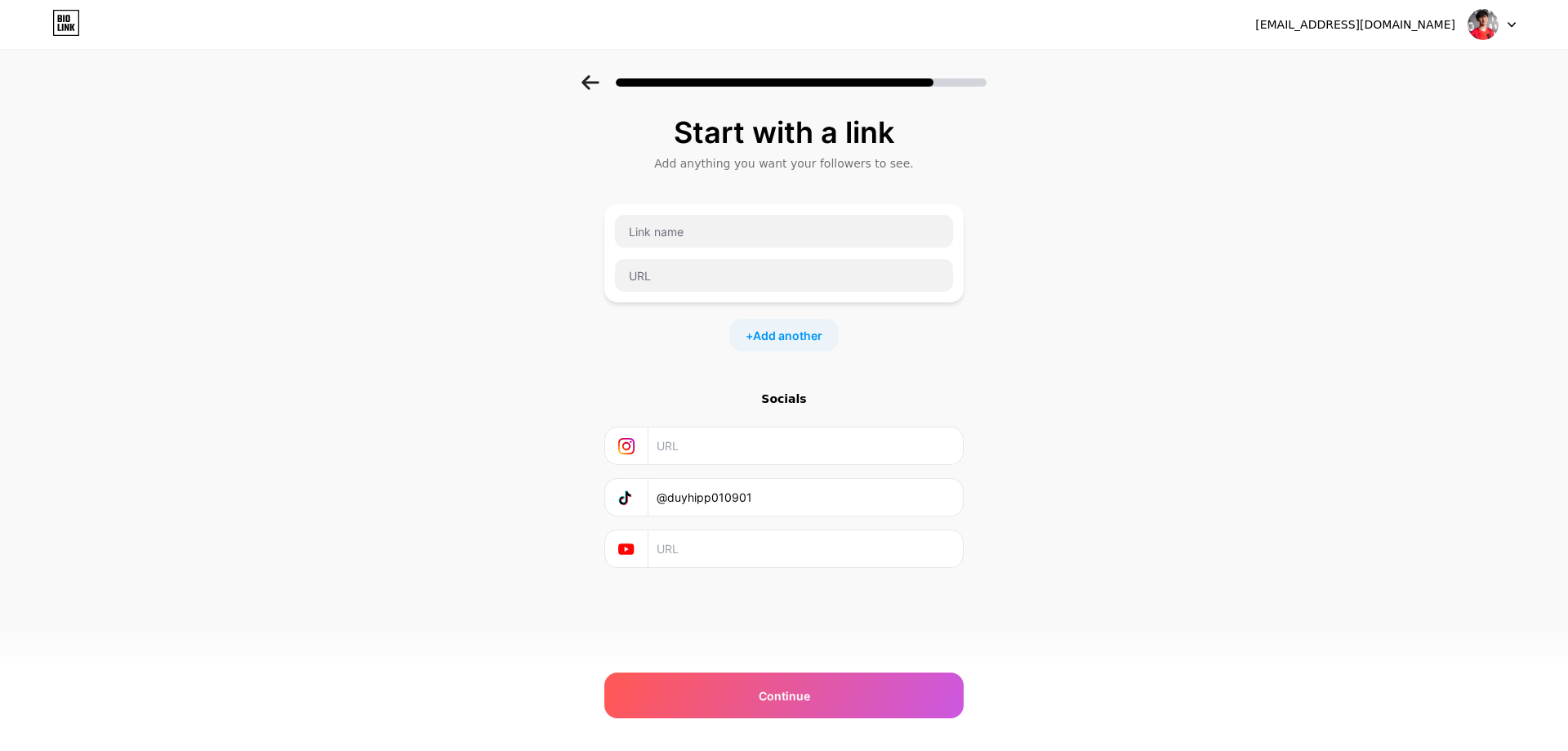
paste input "@duyhipp0109"
type input "@duyhipp0109"
click at [786, 699] on span "Continue" at bounding box center [784, 695] width 52 height 18
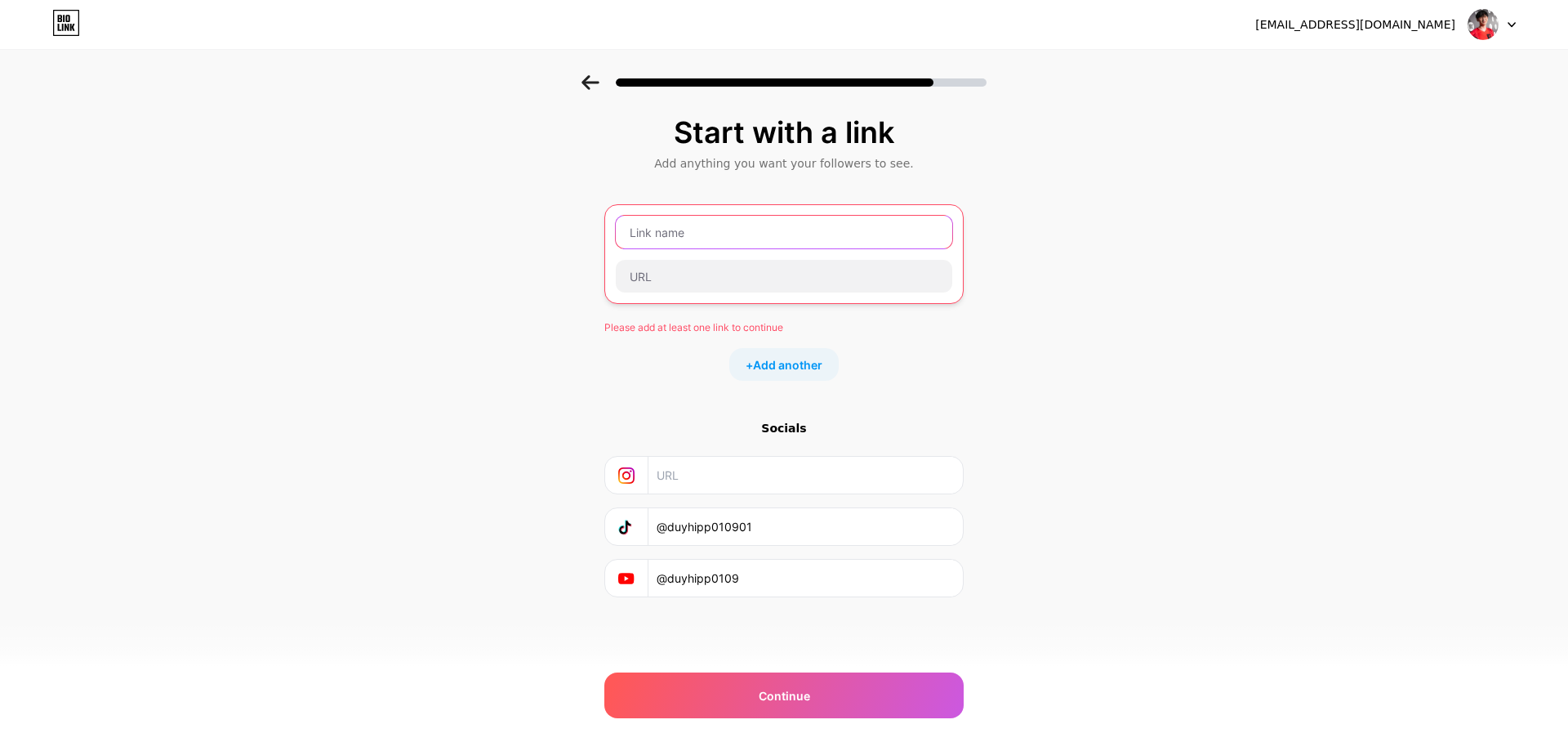
click at [675, 236] on input "text" at bounding box center [784, 231] width 336 height 32
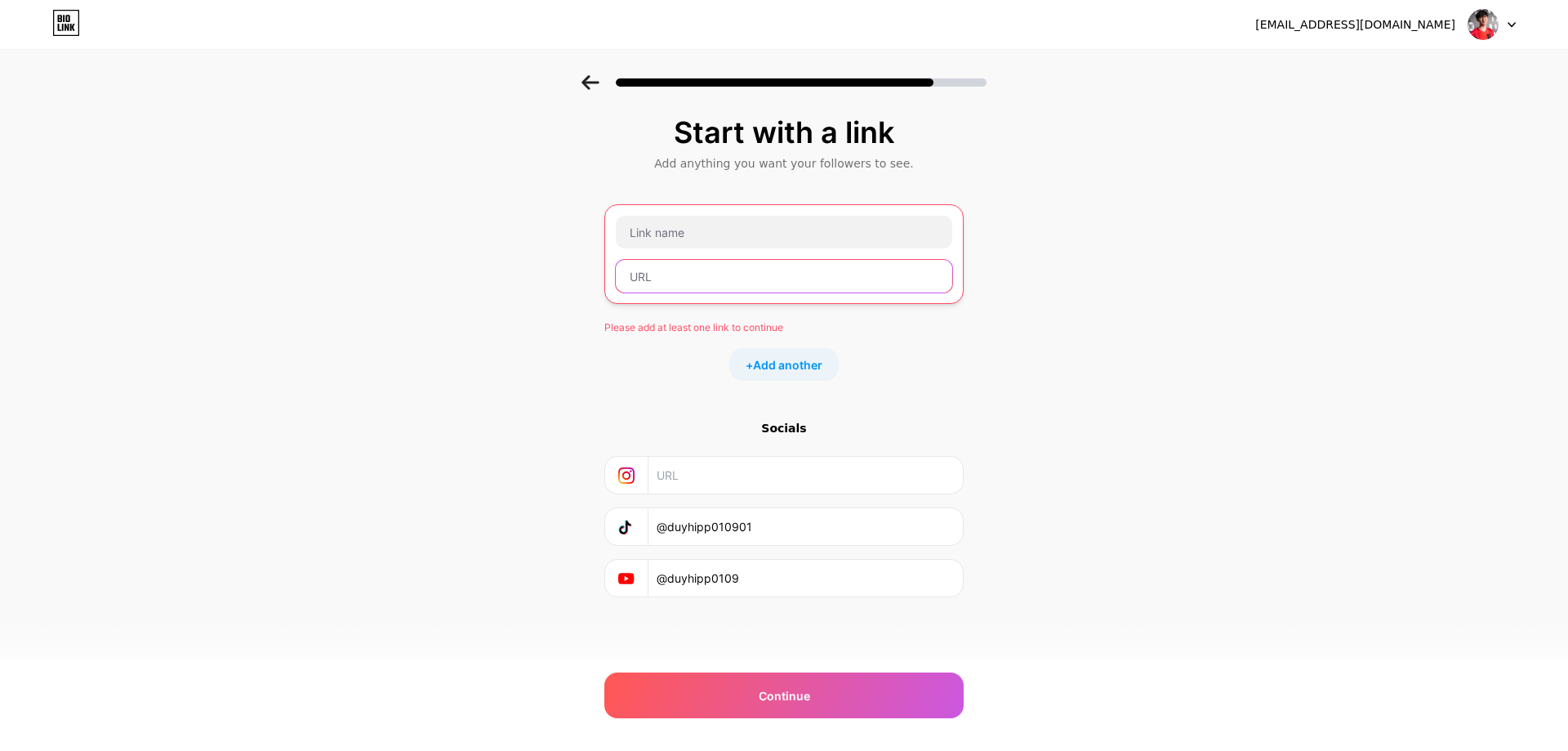
click at [679, 270] on input "text" at bounding box center [784, 276] width 336 height 32
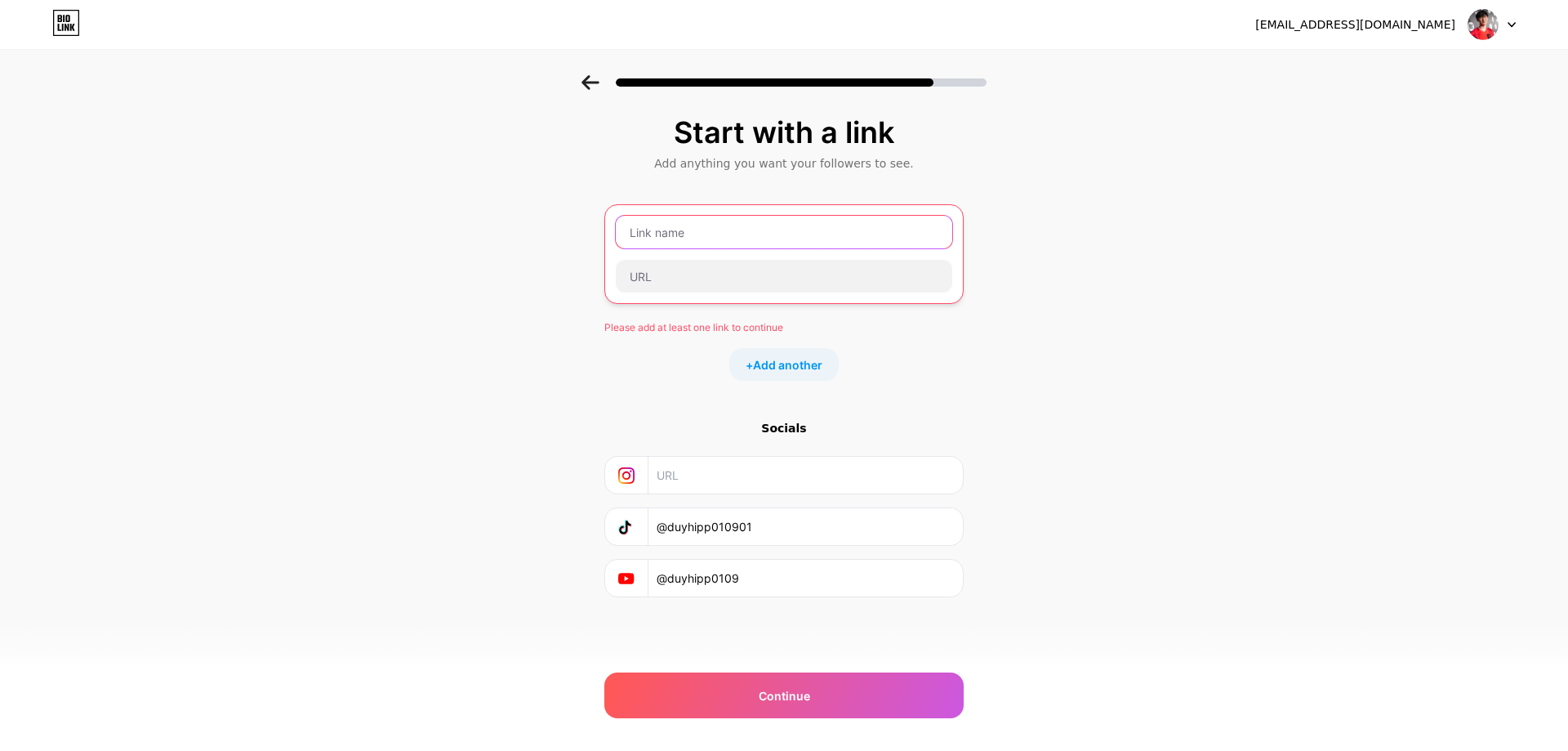
click at [681, 241] on input "text" at bounding box center [784, 231] width 336 height 32
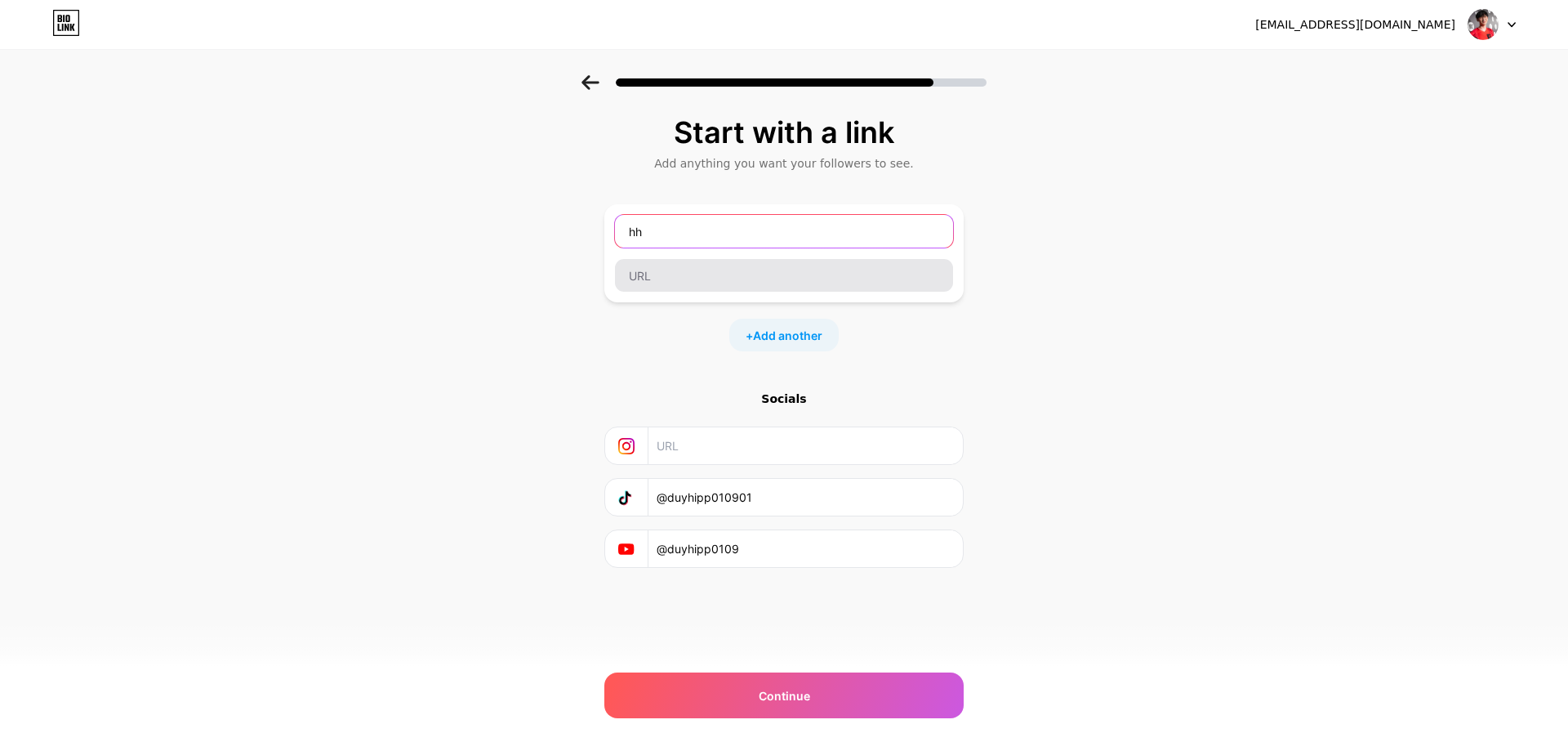
type input "hh"
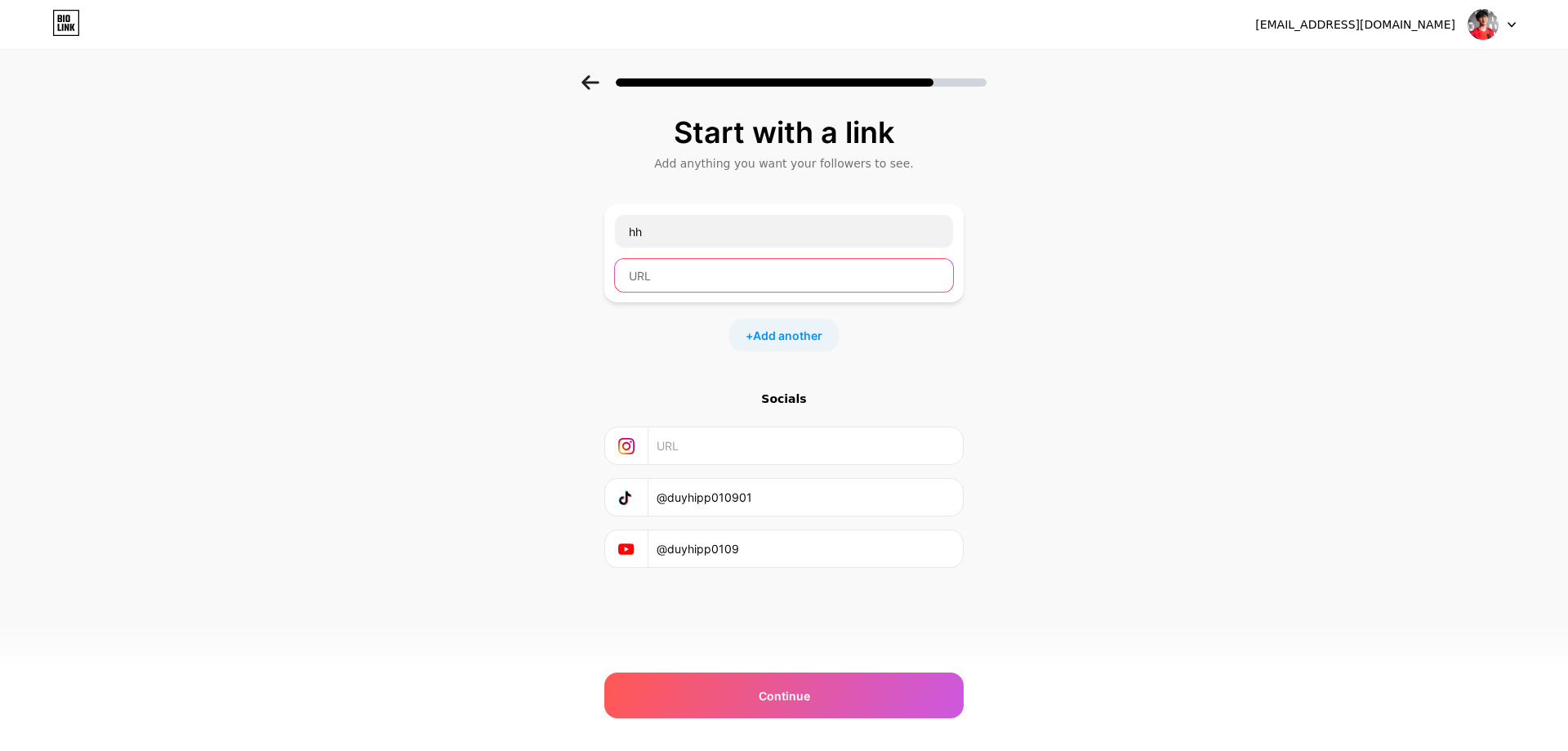
click at [657, 277] on input "text" at bounding box center [784, 275] width 338 height 32
type input "ssss"
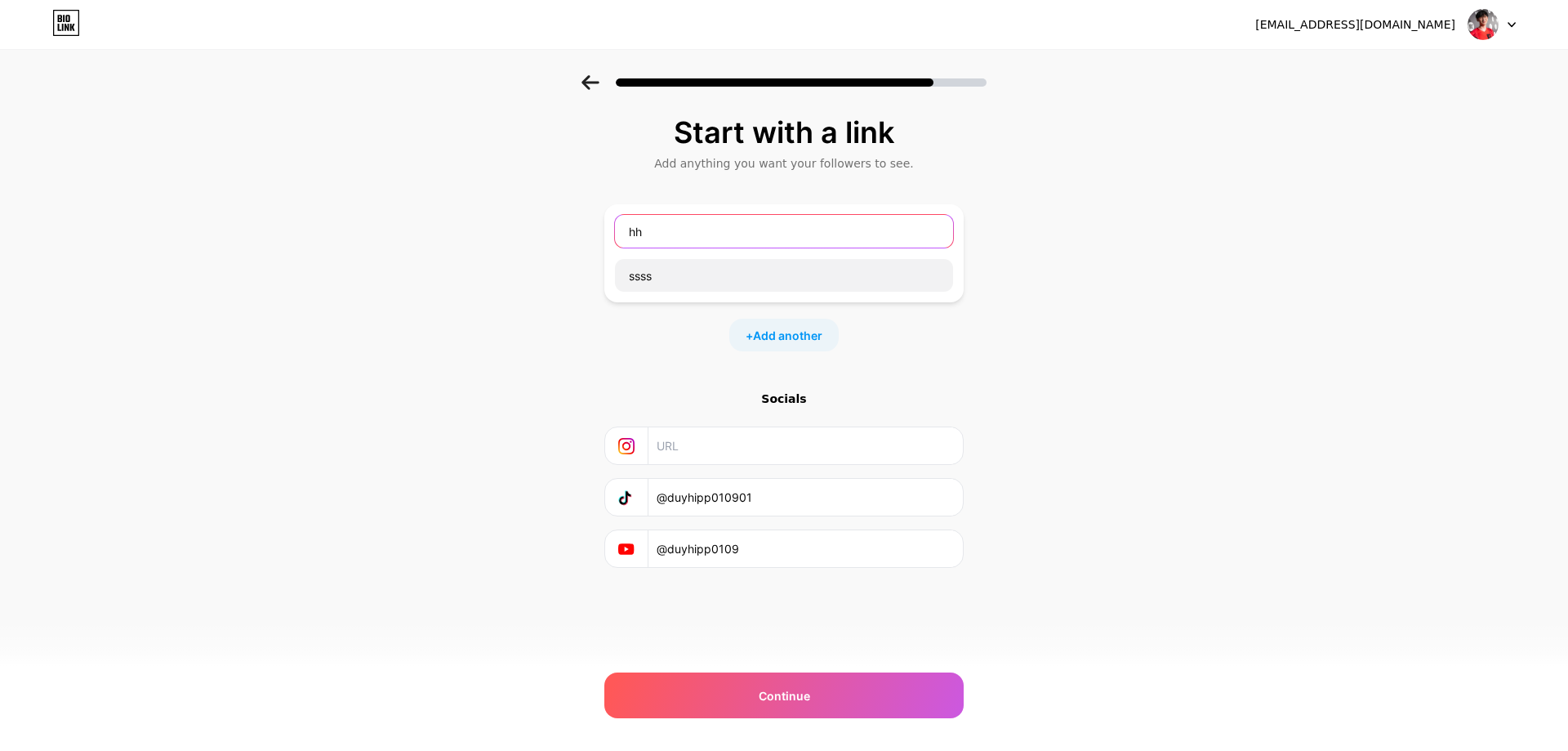
drag, startPoint x: 639, startPoint y: 235, endPoint x: 603, endPoint y: 243, distance: 36.9
click at [605, 241] on div "hh ssss" at bounding box center [783, 253] width 359 height 98
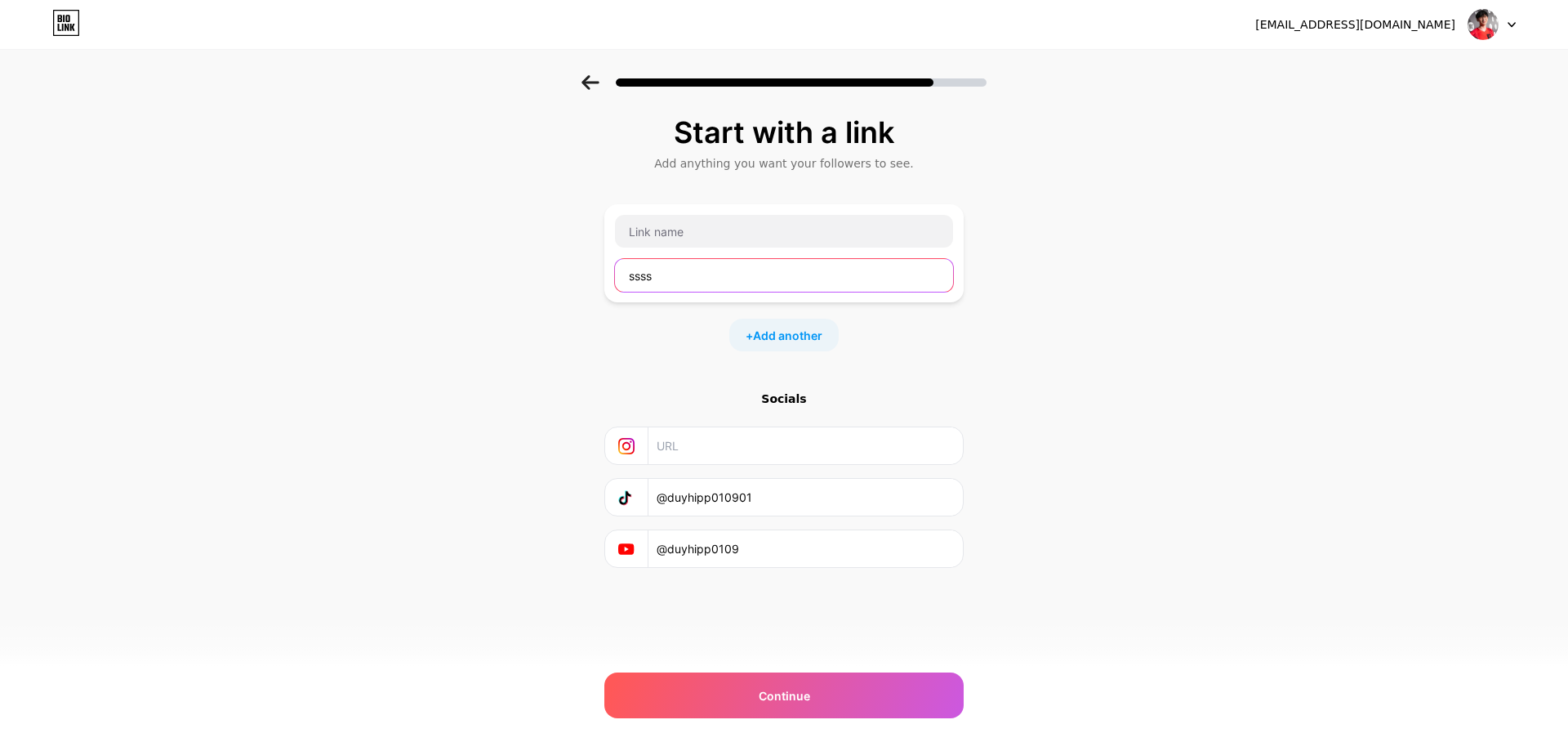
drag, startPoint x: 707, startPoint y: 273, endPoint x: 577, endPoint y: 283, distance: 130.4
click at [580, 281] on div "Start with a link Add anything you want your followers to see. ssss + Add anoth…" at bounding box center [784, 362] width 1568 height 574
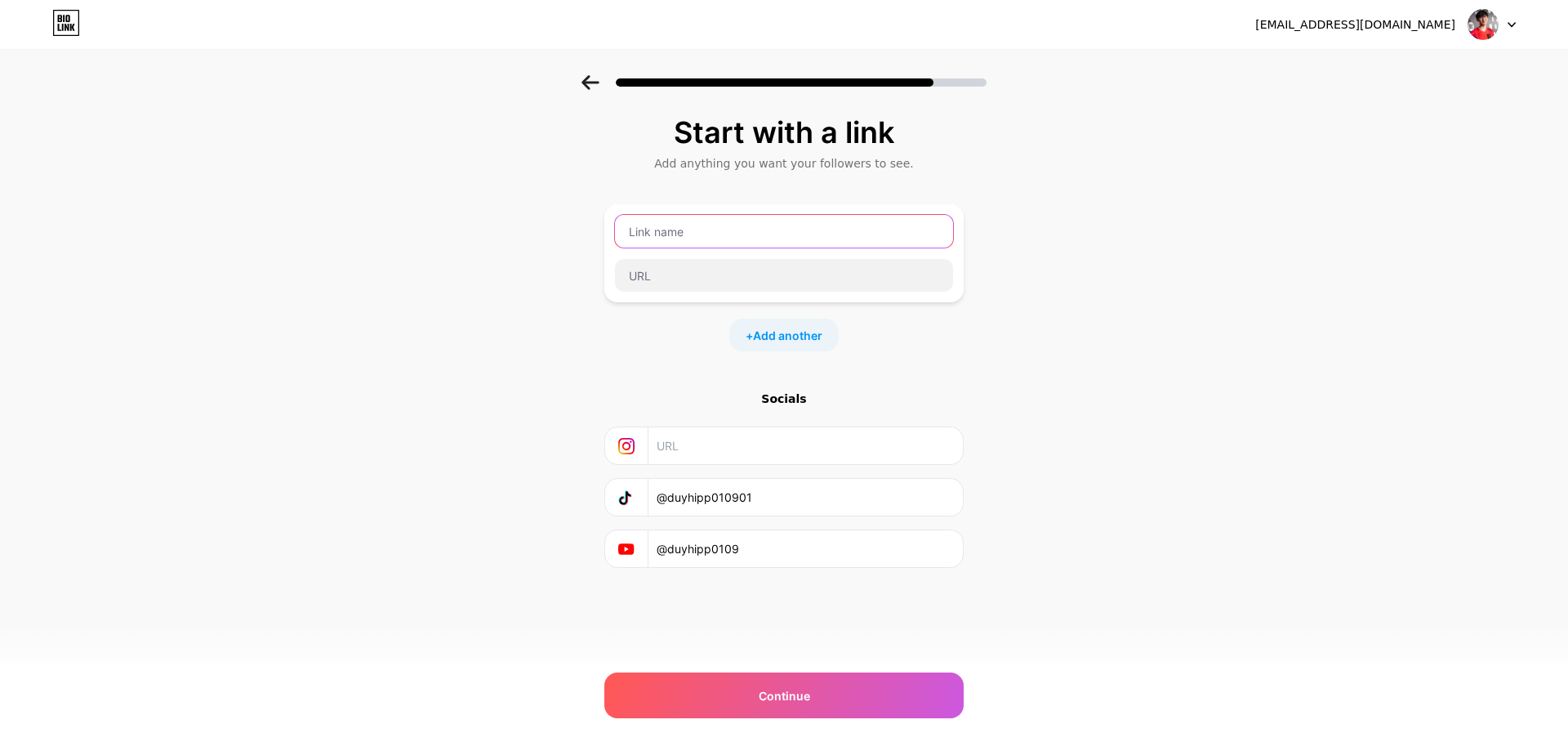
click at [679, 235] on input "text" at bounding box center [784, 231] width 338 height 32
type input "555"
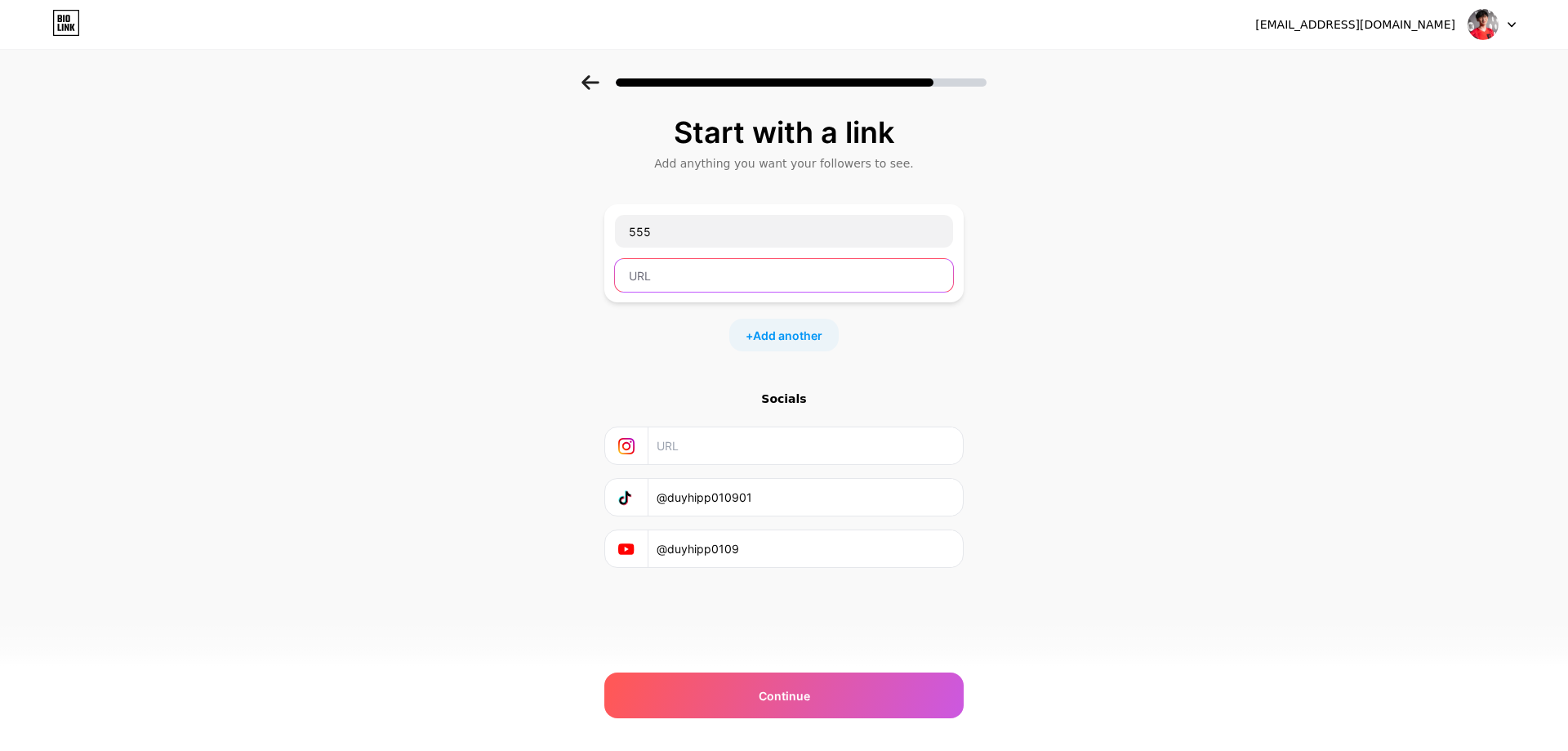
click at [660, 265] on input "text" at bounding box center [784, 275] width 338 height 32
paste input "[URL][DOMAIN_NAME]"
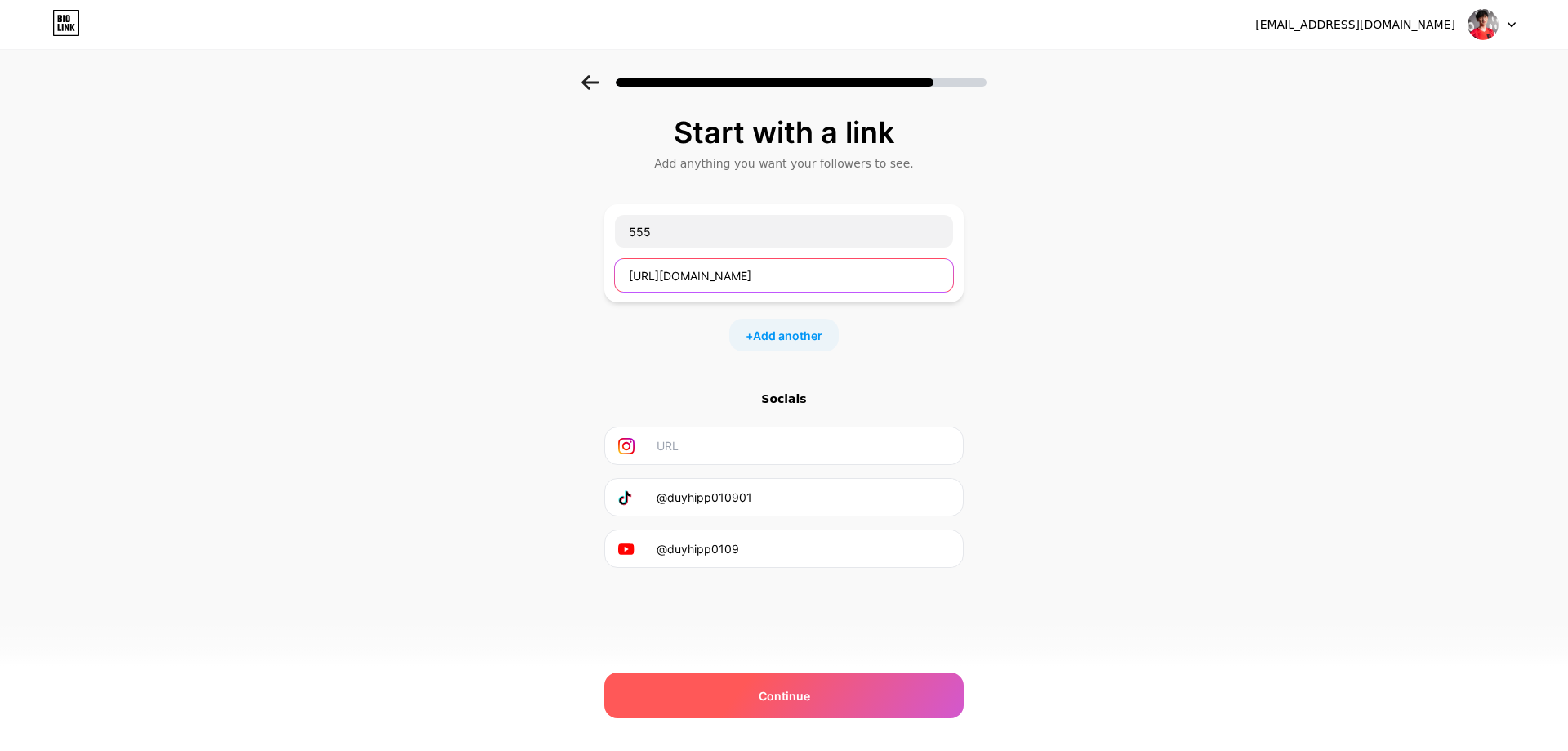
type input "[URL][DOMAIN_NAME]"
click at [752, 701] on div "Continue" at bounding box center [783, 694] width 359 height 46
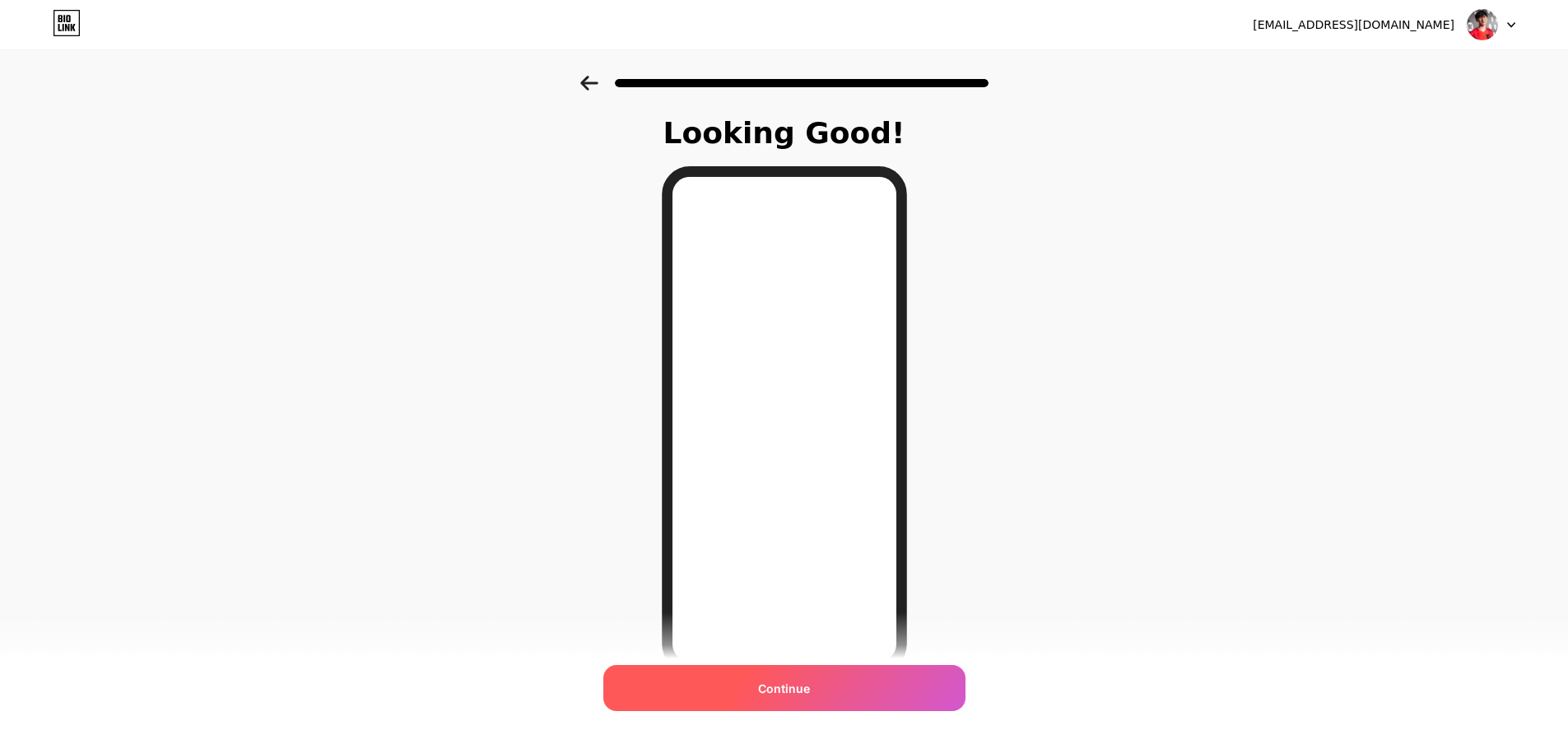
click at [810, 687] on span "Continue" at bounding box center [784, 689] width 52 height 18
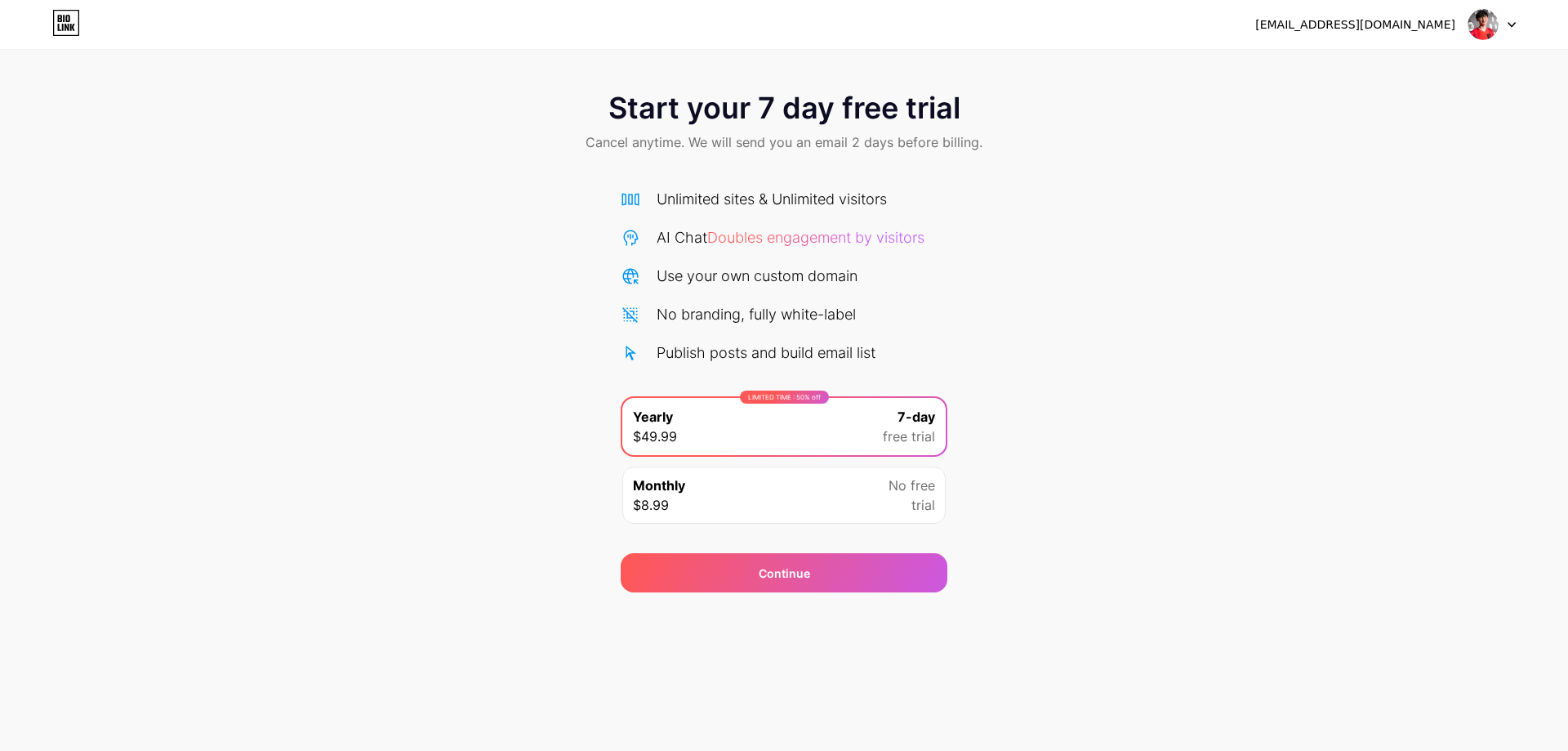
click at [706, 651] on div "[EMAIL_ADDRESS][DOMAIN_NAME] Logout Link Copied Start your 7 day free trial Can…" at bounding box center [784, 376] width 1568 height 751
click at [732, 540] on div "Continue" at bounding box center [784, 562] width 327 height 59
click at [832, 500] on div "Monthly $8.99 No free trial" at bounding box center [783, 495] width 324 height 57
click at [924, 487] on span "No free" at bounding box center [912, 485] width 47 height 20
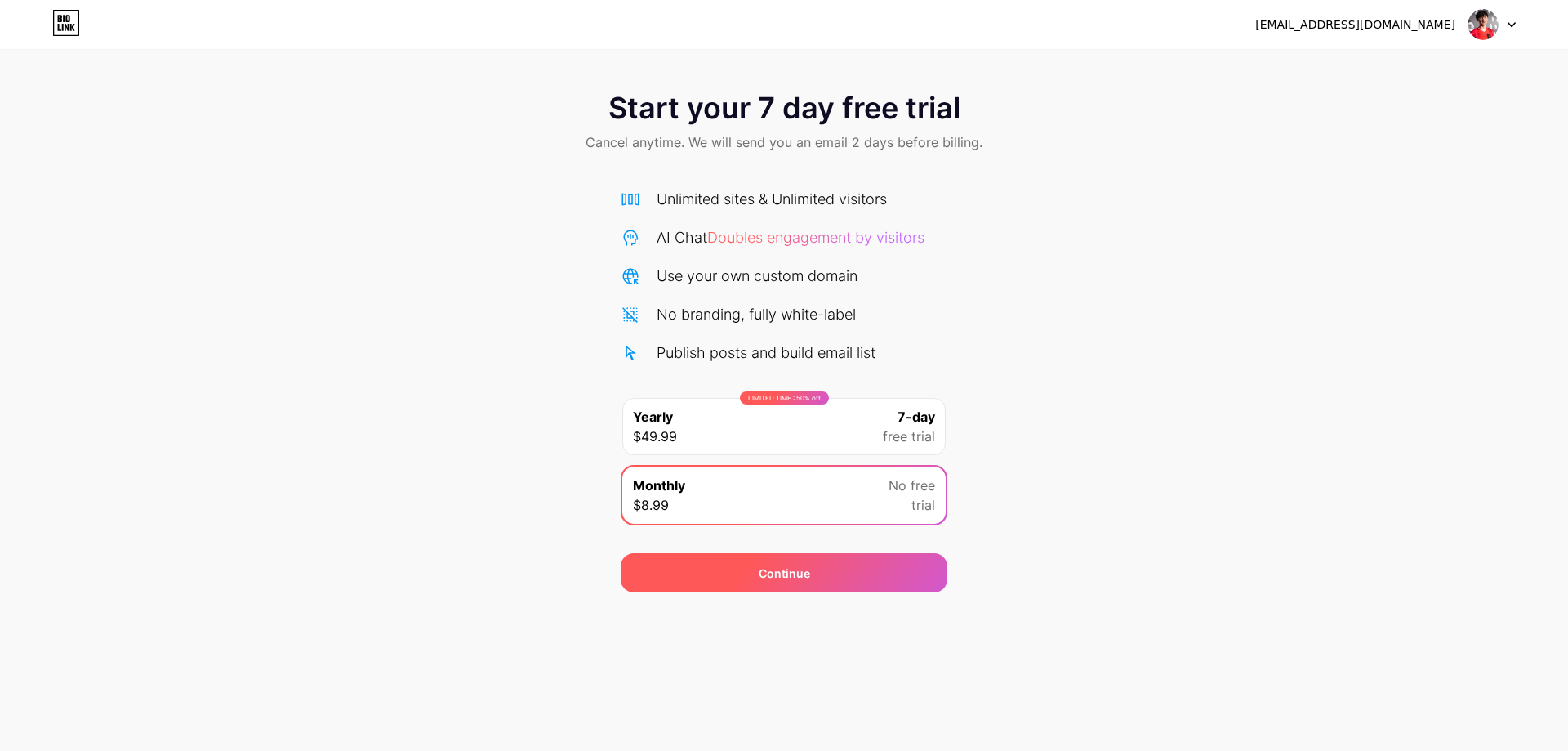
click at [743, 565] on div "Continue" at bounding box center [784, 572] width 327 height 39
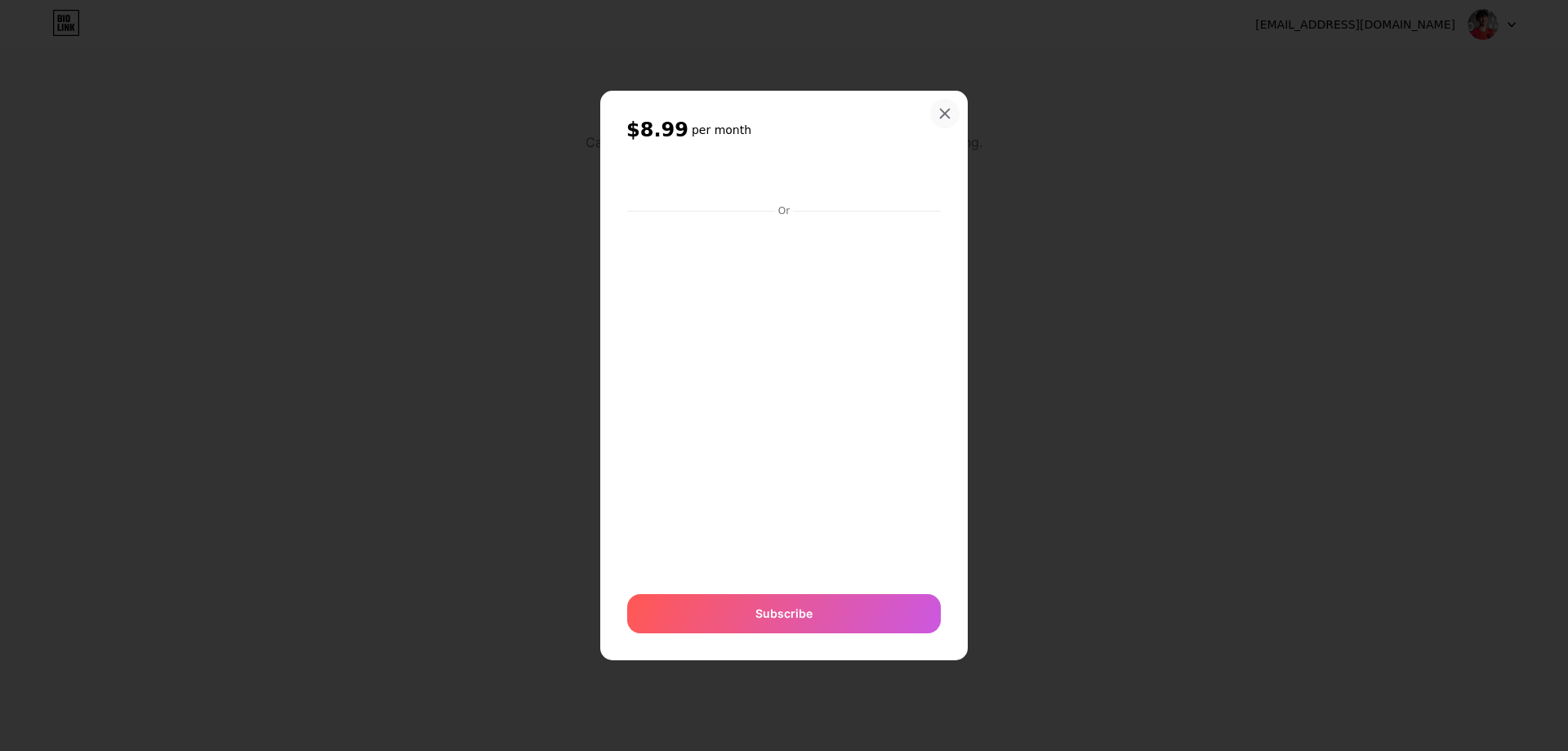
click at [943, 110] on icon at bounding box center [944, 112] width 13 height 13
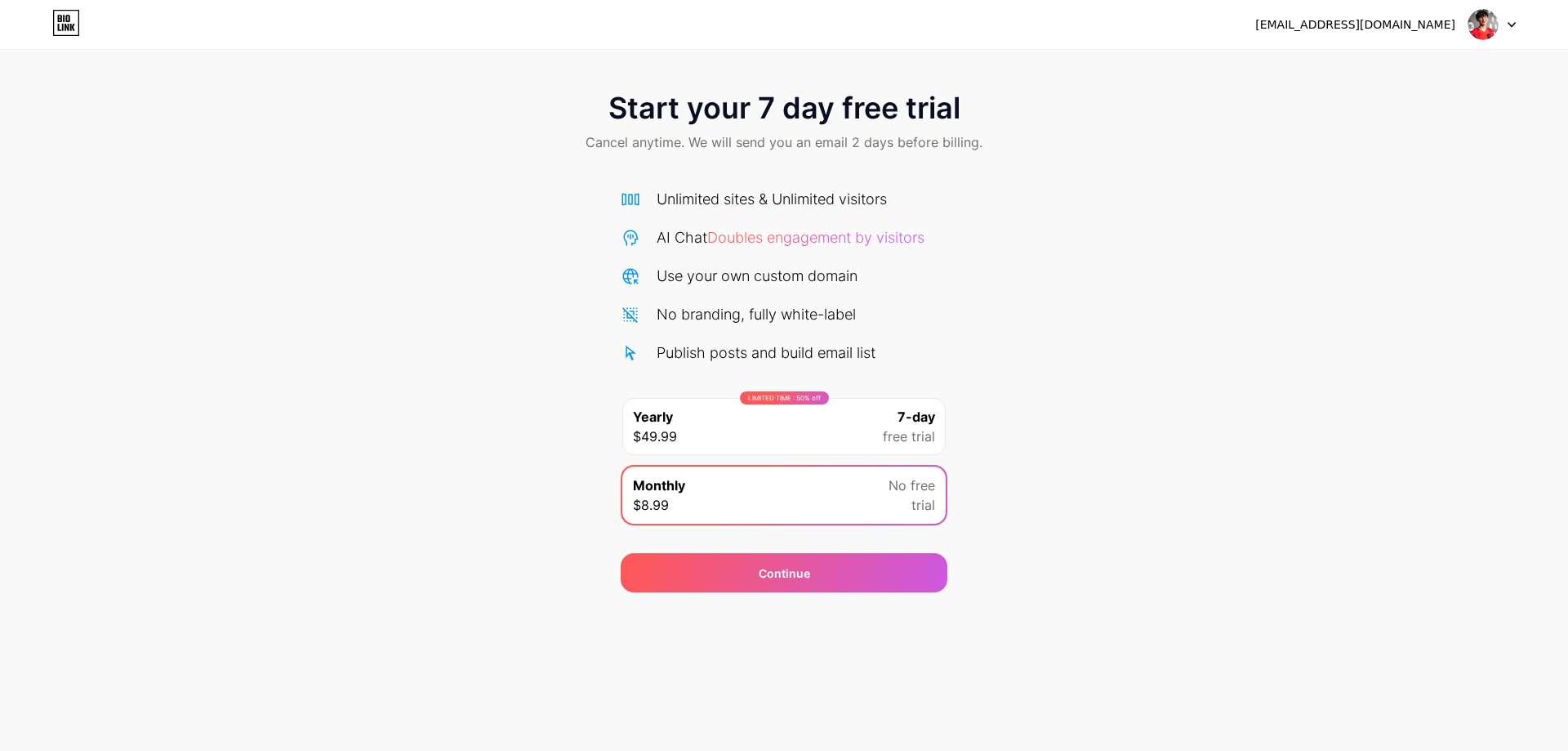
click at [1508, 27] on div at bounding box center [1492, 24] width 47 height 29
click at [1469, 18] on img at bounding box center [1483, 24] width 31 height 31
click at [1492, 20] on img at bounding box center [1483, 24] width 31 height 31
click at [984, 388] on div "Start your 7 day free trial Cancel anytime. We will send you an email 2 days be…" at bounding box center [784, 333] width 1568 height 517
click at [919, 432] on span "free trial" at bounding box center [908, 436] width 52 height 20
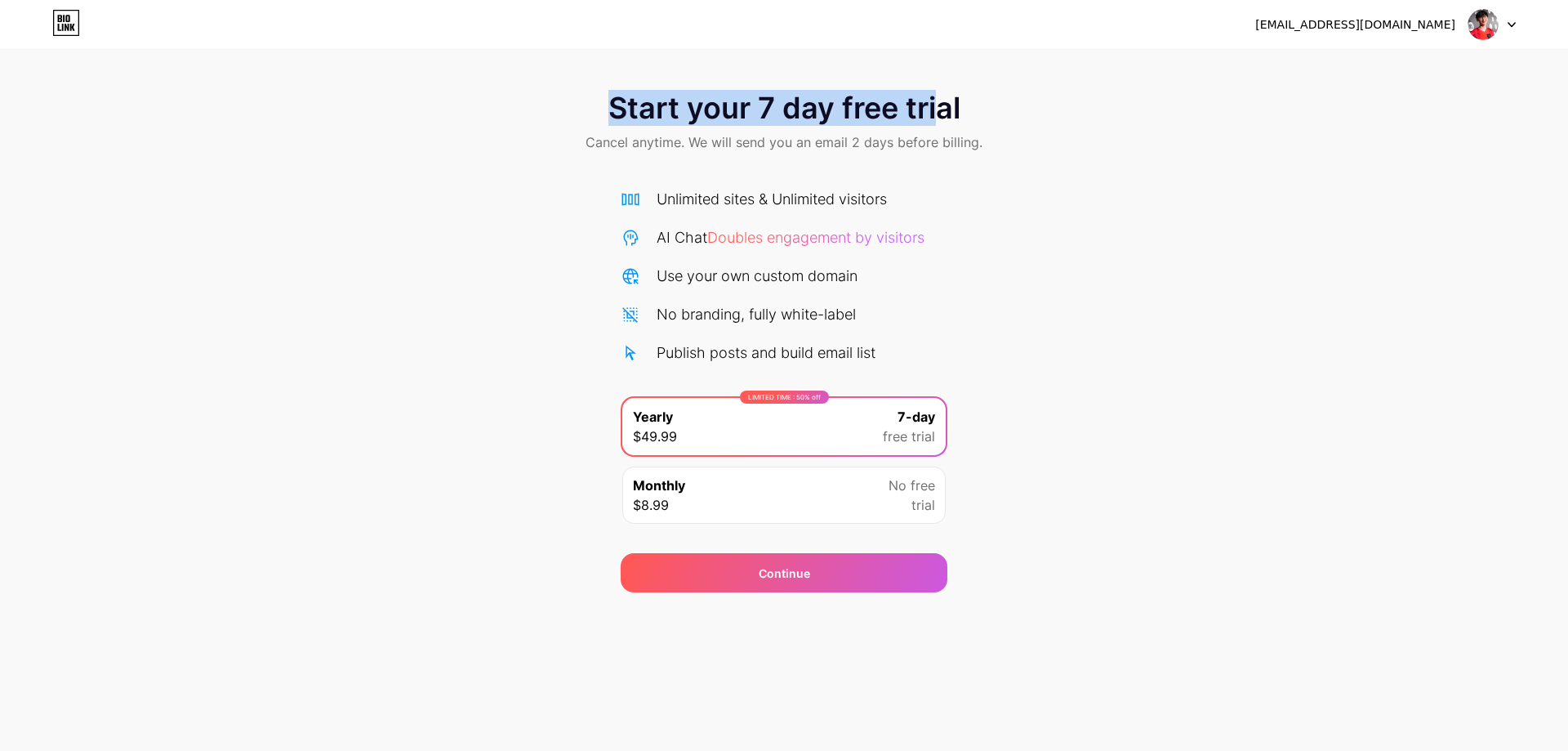
drag, startPoint x: 610, startPoint y: 87, endPoint x: 939, endPoint y: 126, distance: 331.3
click at [939, 123] on div "Start your 7 day free trial Cancel anytime. We will send you an email 2 days be…" at bounding box center [784, 123] width 1568 height 97
click at [929, 126] on div at bounding box center [929, 126] width 0 height 0
click at [781, 750] on div at bounding box center [784, 751] width 1568 height 0
click at [913, 113] on span "Start your 7 day free trial" at bounding box center [784, 108] width 352 height 32
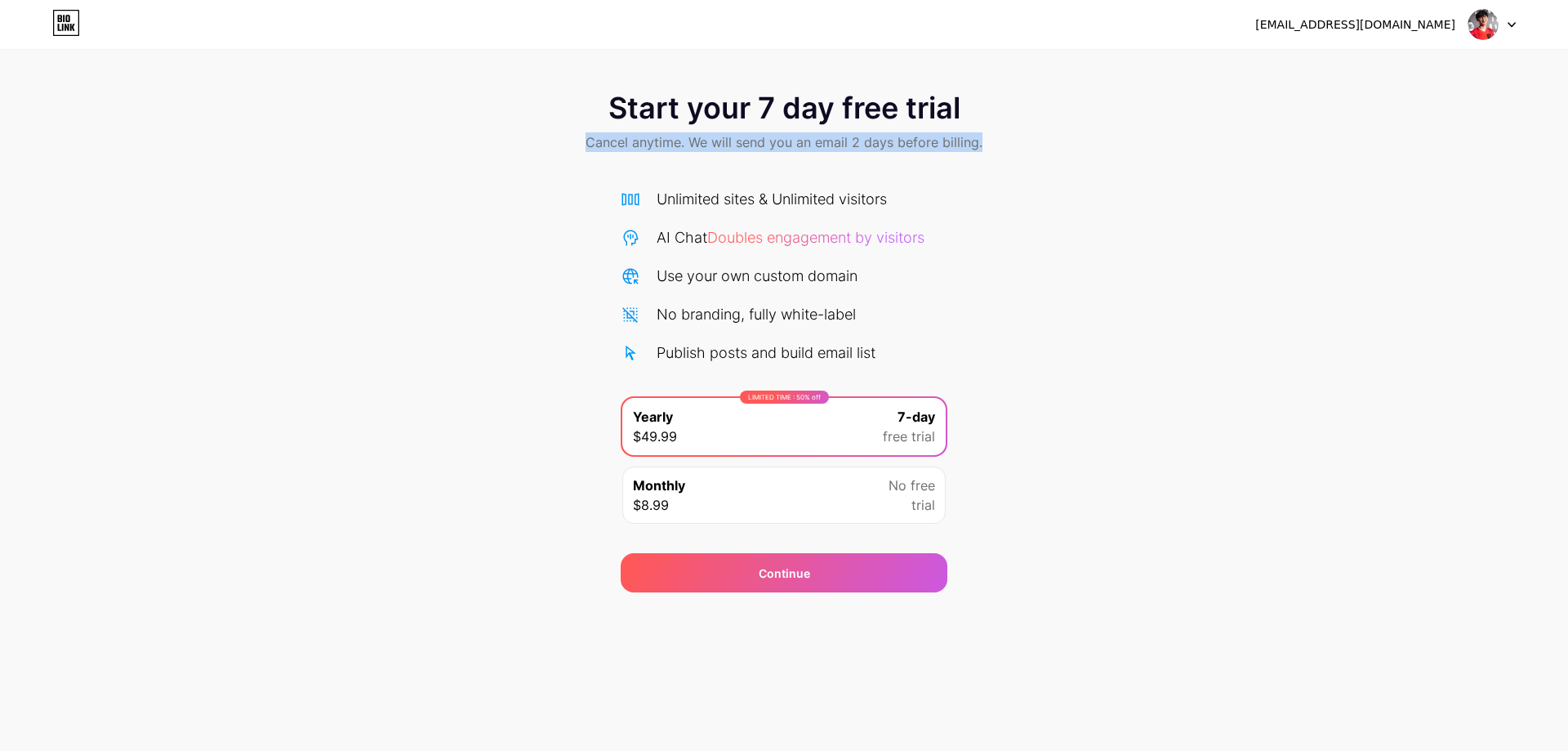
drag, startPoint x: 579, startPoint y: 142, endPoint x: 1024, endPoint y: 145, distance: 445.0
click at [998, 143] on div "Start your 7 day free trial Cancel anytime. We will send you an email 2 days be…" at bounding box center [784, 123] width 1568 height 97
click at [1033, 142] on div "Start your 7 day free trial Cancel anytime. We will send you an email 2 days be…" at bounding box center [784, 123] width 1568 height 97
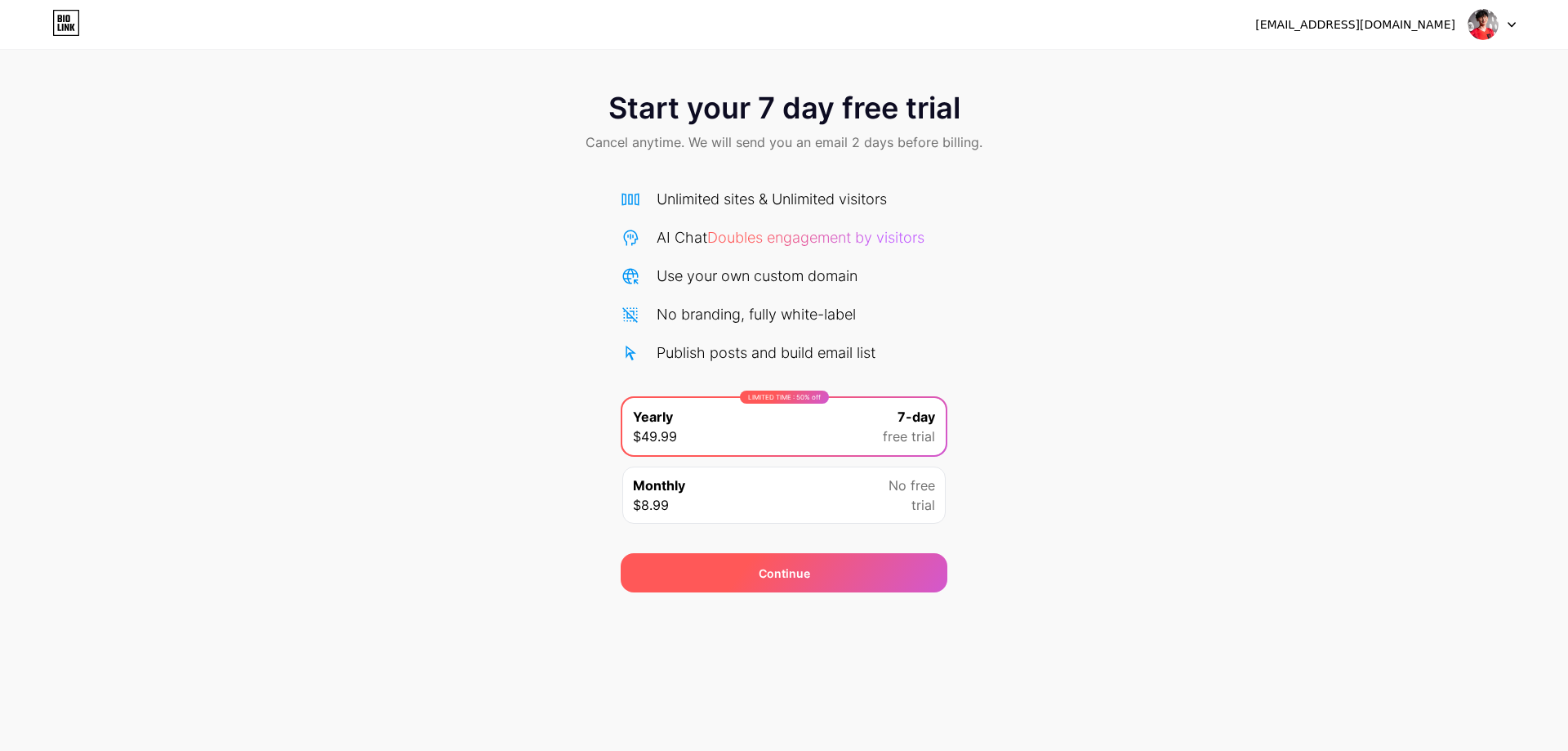
click at [780, 572] on div "Continue" at bounding box center [784, 573] width 52 height 18
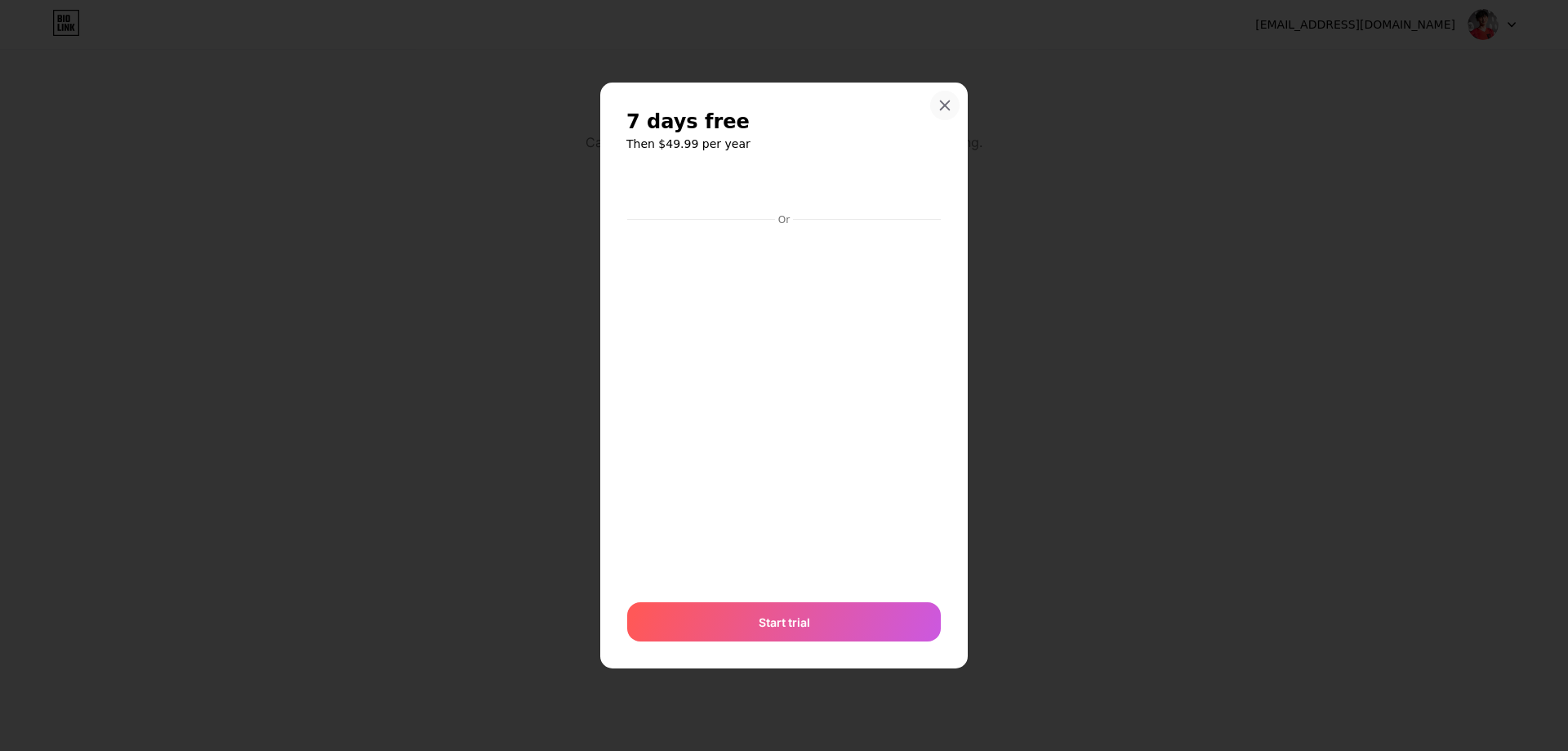
click at [942, 103] on icon at bounding box center [944, 105] width 9 height 9
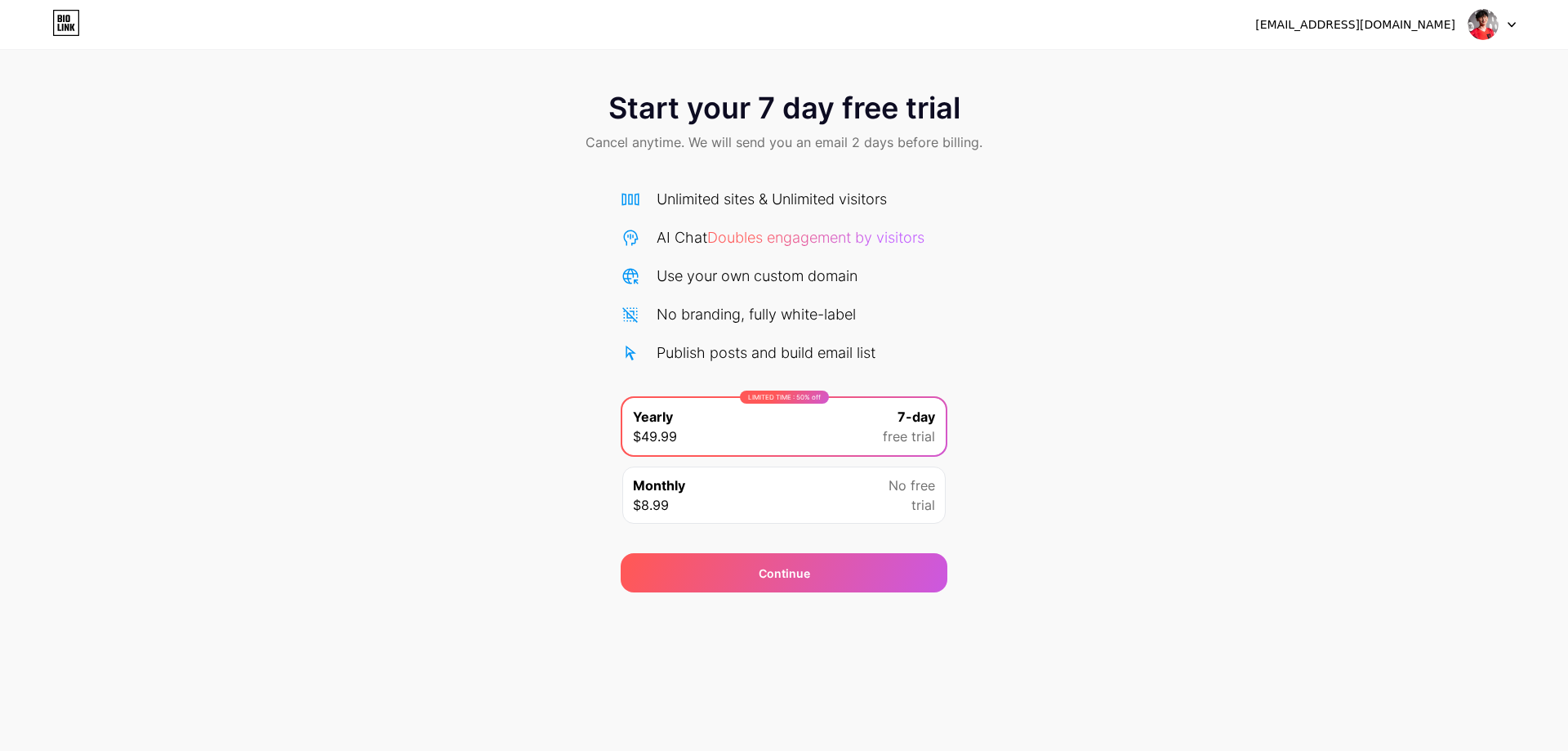
click at [1154, 124] on div "Start your 7 day free trial Cancel anytime. We will send you an email 2 days be…" at bounding box center [784, 123] width 1568 height 97
click at [1496, 17] on img at bounding box center [1483, 24] width 31 height 31
click at [1477, 28] on img at bounding box center [1483, 24] width 31 height 31
click at [62, 24] on icon at bounding box center [65, 22] width 27 height 26
click at [678, 121] on span "Start your 7 day free trial" at bounding box center [784, 108] width 352 height 32
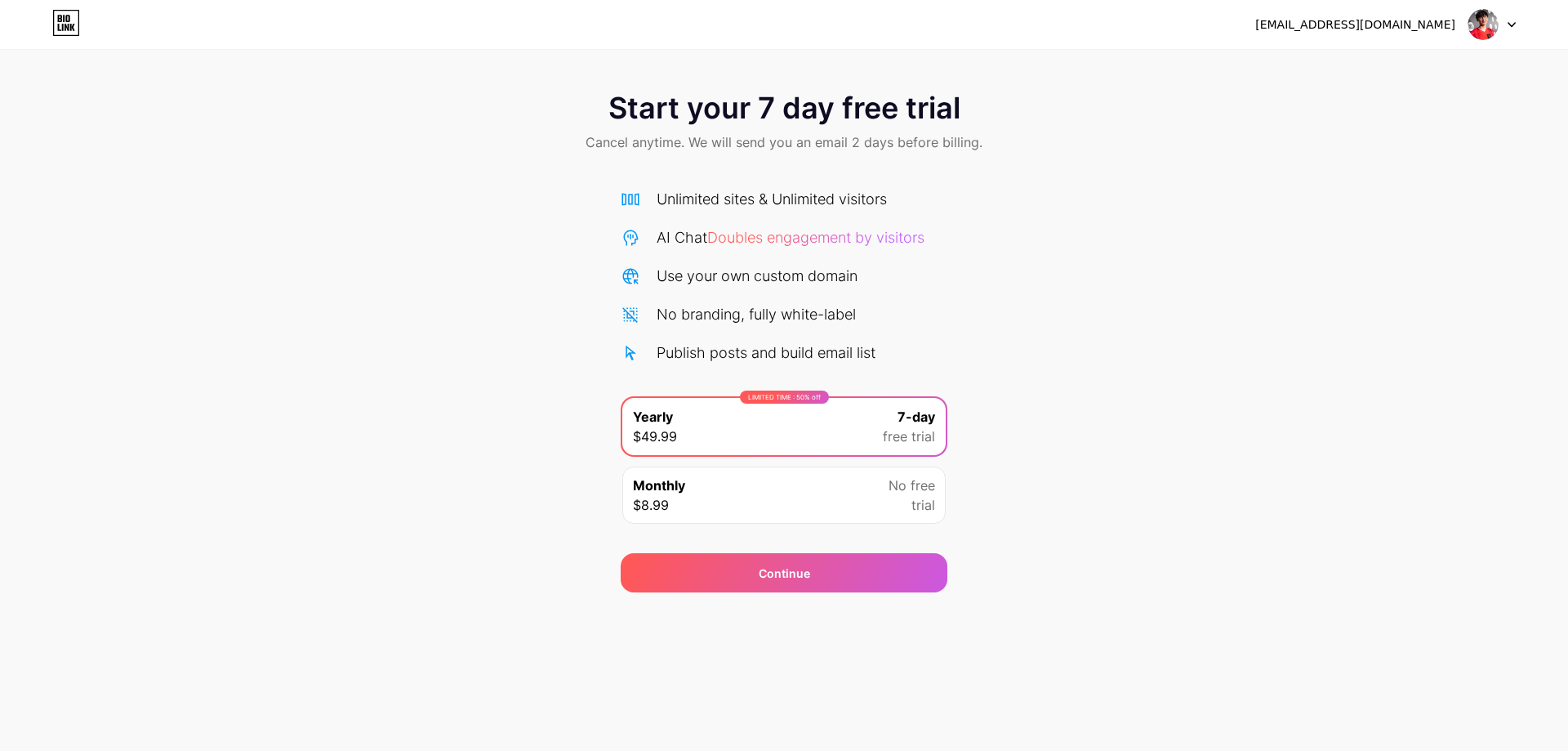
click at [69, 7] on div "[EMAIL_ADDRESS][DOMAIN_NAME] Logout" at bounding box center [784, 24] width 1568 height 49
click at [71, 18] on icon at bounding box center [65, 22] width 27 height 26
click at [65, 27] on icon at bounding box center [66, 27] width 4 height 8
drag, startPoint x: 1300, startPoint y: 24, endPoint x: 1456, endPoint y: 24, distance: 156.0
click at [1456, 24] on div "[EMAIL_ADDRESS][DOMAIN_NAME] Logout" at bounding box center [784, 24] width 1568 height 29
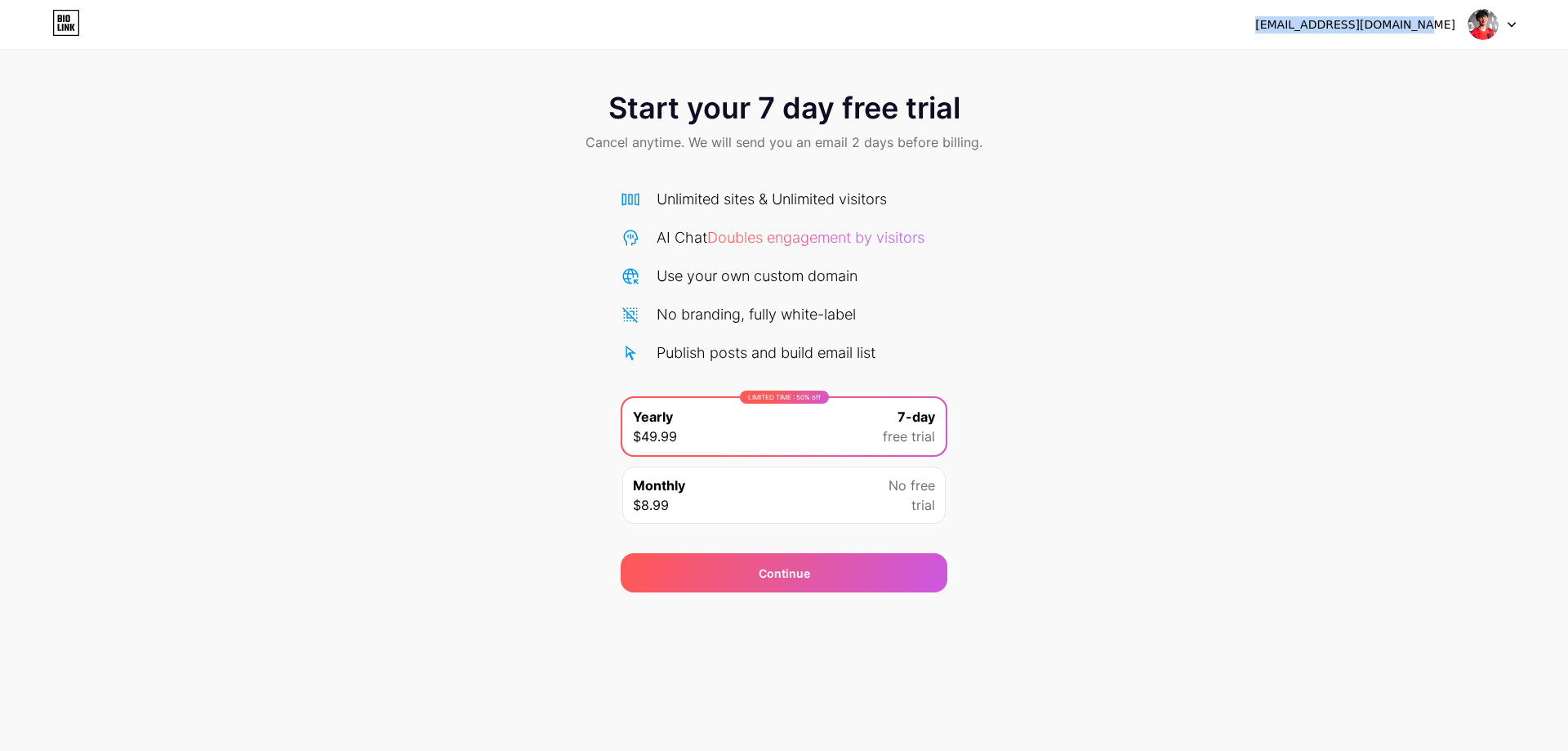
copy div "[EMAIL_ADDRESS][DOMAIN_NAME]"
click at [682, 283] on div "Use your own custom domain" at bounding box center [757, 276] width 200 height 22
drag, startPoint x: 619, startPoint y: 98, endPoint x: 628, endPoint y: 104, distance: 10.8
click at [628, 104] on span "Start your 7 day free trial" at bounding box center [784, 108] width 352 height 32
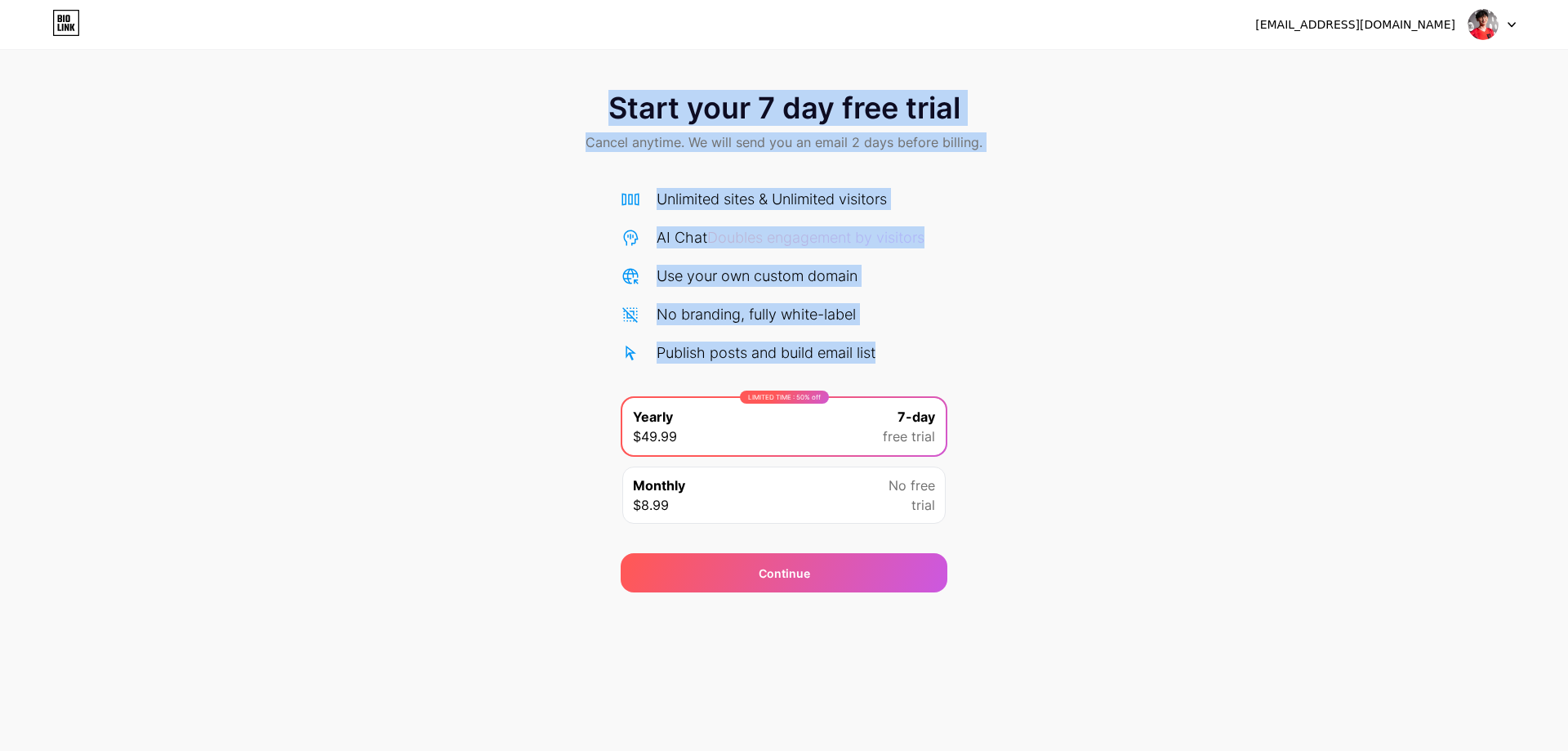
drag, startPoint x: 610, startPoint y: 100, endPoint x: 896, endPoint y: 343, distance: 375.3
click at [896, 343] on div "Start your 7 day free trial Cancel anytime. We will send you an email 2 days be…" at bounding box center [784, 333] width 1568 height 517
click at [896, 349] on div "Publish posts and build email list" at bounding box center [784, 352] width 327 height 22
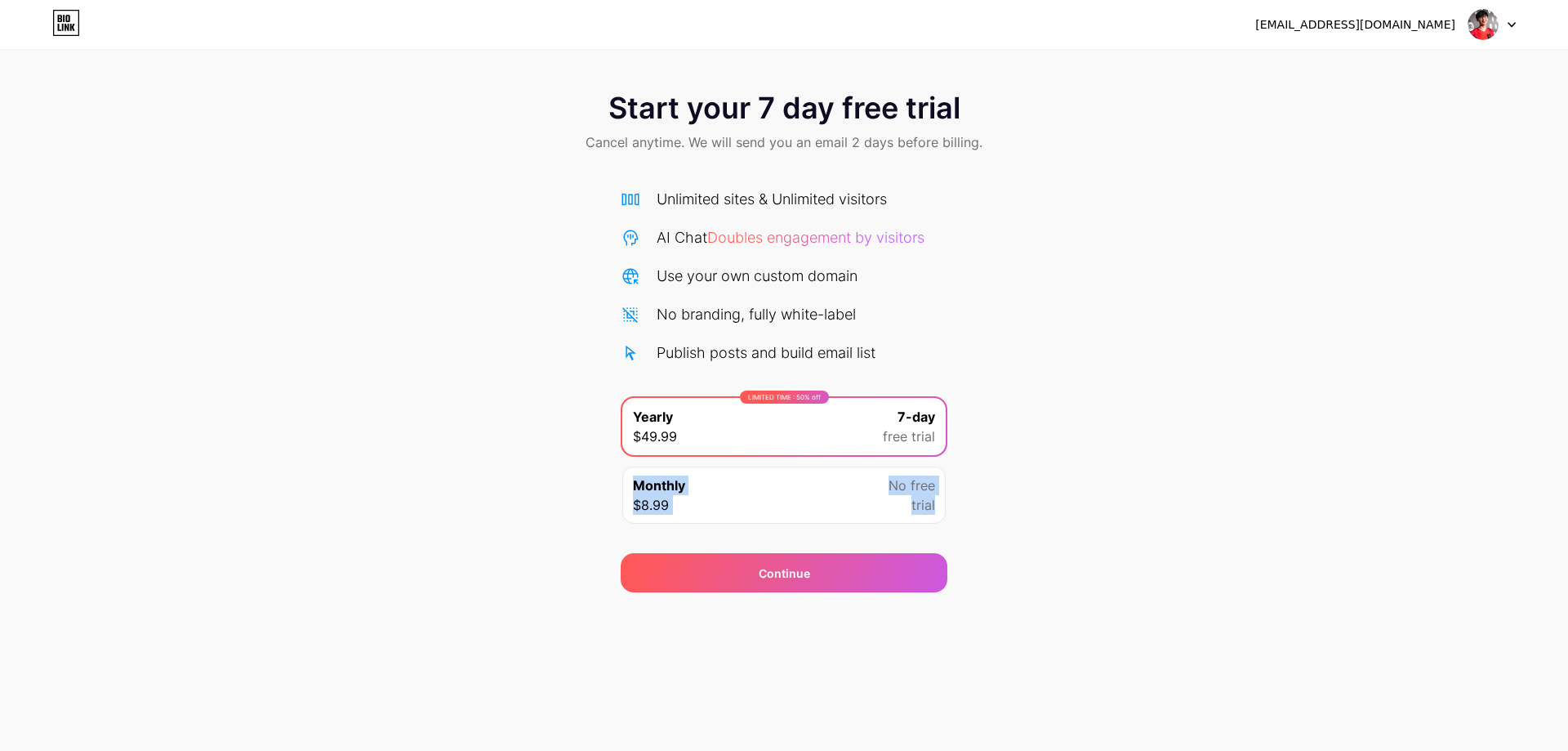
drag, startPoint x: 617, startPoint y: 459, endPoint x: 953, endPoint y: 508, distance: 339.6
click at [952, 508] on div "Start your 7 day free trial Cancel anytime. We will send you an email 2 days be…" at bounding box center [784, 333] width 1568 height 517
click at [1003, 508] on div "Start your 7 day free trial Cancel anytime. We will send you an email 2 days be…" at bounding box center [784, 333] width 1568 height 517
click at [870, 255] on div "Unlimited sites & Unlimited visitors AI Chat Doubles engagement by visitors Use…" at bounding box center [784, 276] width 327 height 176
click at [851, 155] on div "Start your 7 day free trial Cancel anytime. We will send you an email 2 days be…" at bounding box center [784, 123] width 1568 height 97
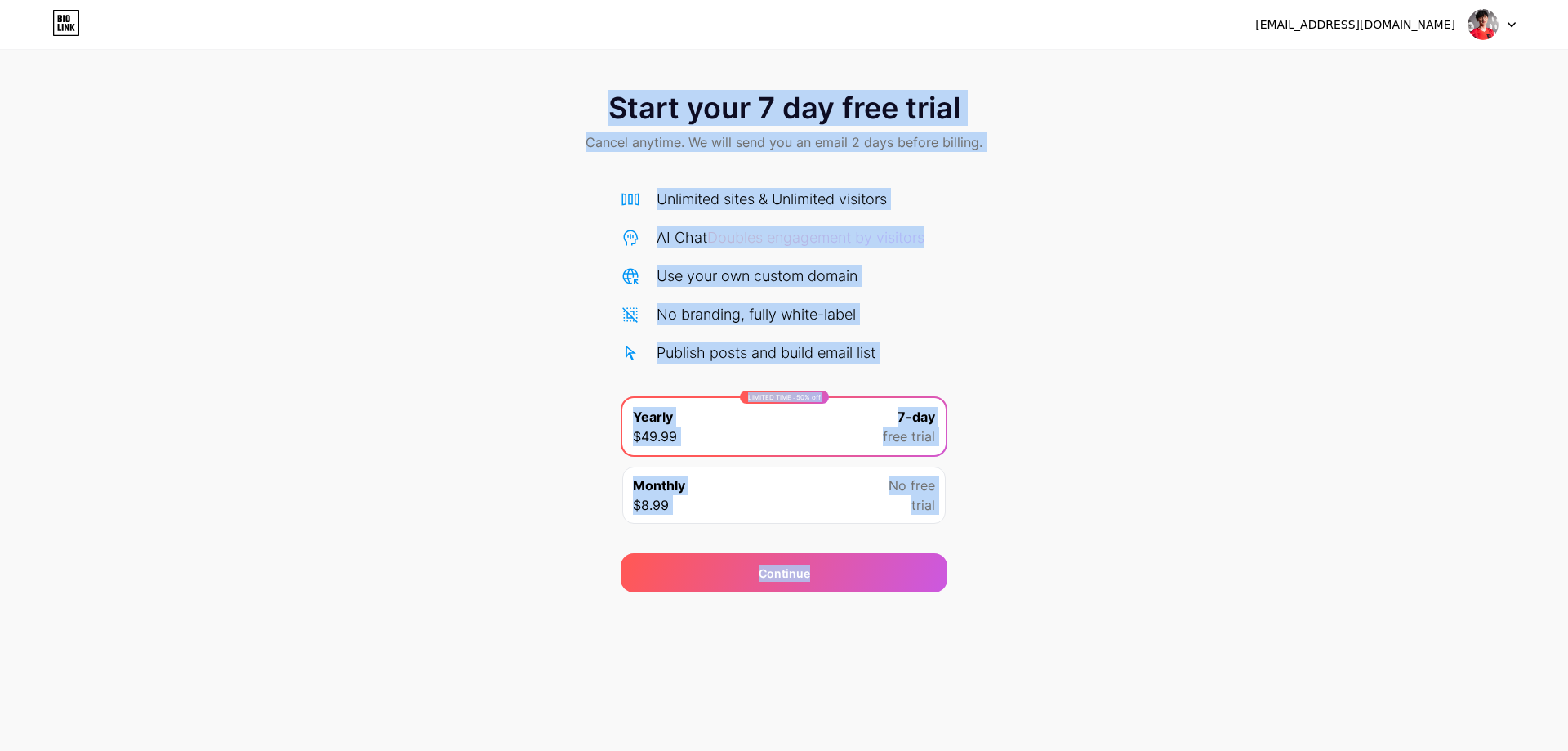
drag, startPoint x: 589, startPoint y: 92, endPoint x: 1002, endPoint y: 564, distance: 627.2
click at [1002, 564] on div "Start your 7 day free trial Cancel anytime. We will send you an email 2 days be…" at bounding box center [784, 333] width 1568 height 517
drag, startPoint x: 1020, startPoint y: 572, endPoint x: 1024, endPoint y: 559, distance: 13.6
click at [1022, 571] on div "Start your 7 day free trial Cancel anytime. We will send you an email 2 days be…" at bounding box center [784, 333] width 1568 height 517
click at [921, 314] on div "No branding, fully white-label" at bounding box center [784, 314] width 327 height 22
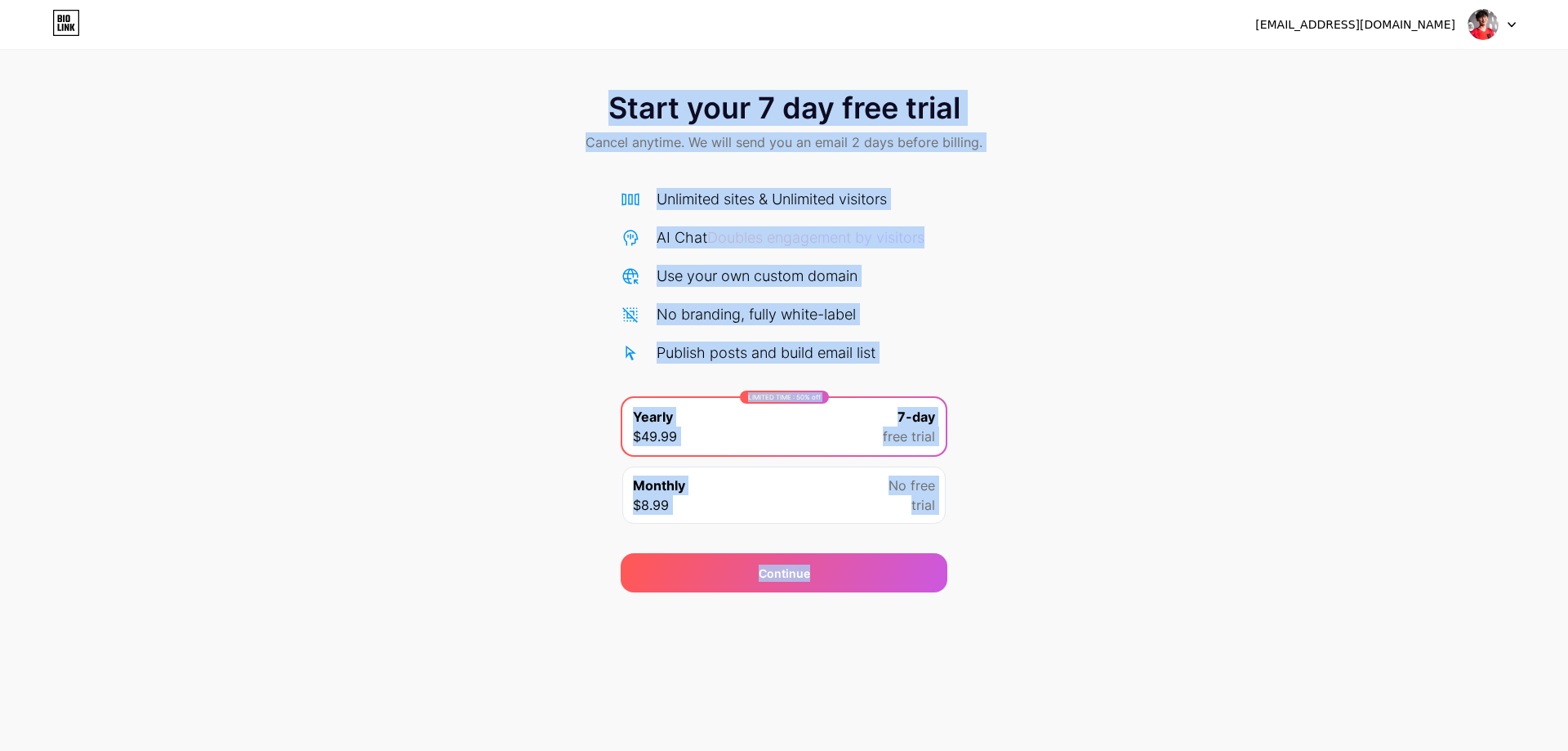
drag, startPoint x: 578, startPoint y: 87, endPoint x: 1003, endPoint y: 565, distance: 639.6
click at [1003, 565] on div "Start your 7 day free trial Cancel anytime. We will send you an email 2 days be…" at bounding box center [784, 333] width 1568 height 517
drag, startPoint x: 1065, startPoint y: 498, endPoint x: 1067, endPoint y: 488, distance: 10.2
click at [1065, 498] on div "Start your 7 day free trial Cancel anytime. We will send you an email 2 days be…" at bounding box center [784, 333] width 1568 height 517
click at [974, 117] on div "Start your 7 day free trial Cancel anytime. We will send you an email 2 days be…" at bounding box center [784, 123] width 1568 height 97
